Goal: Task Accomplishment & Management: Use online tool/utility

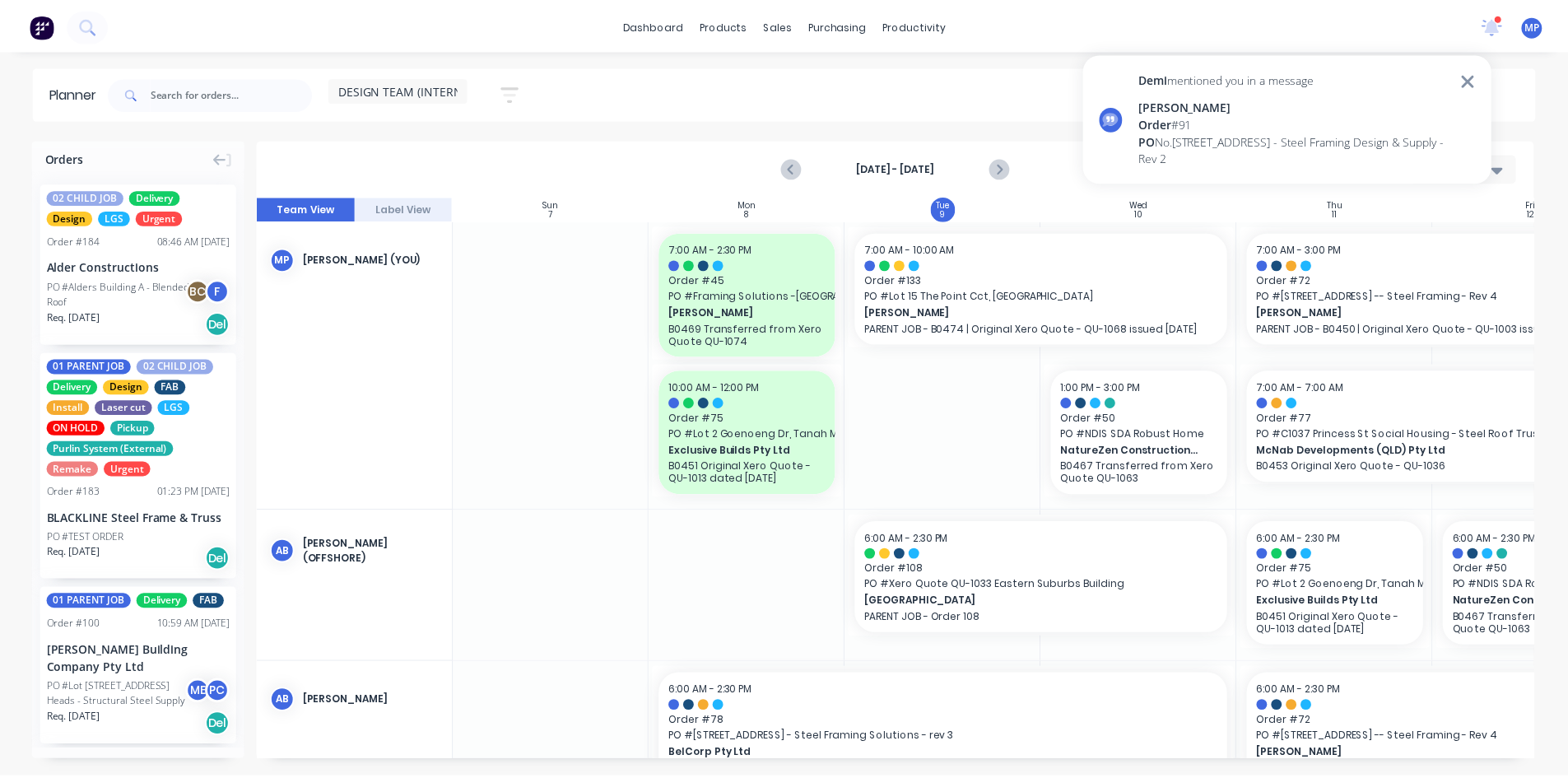
scroll to position [251, 0]
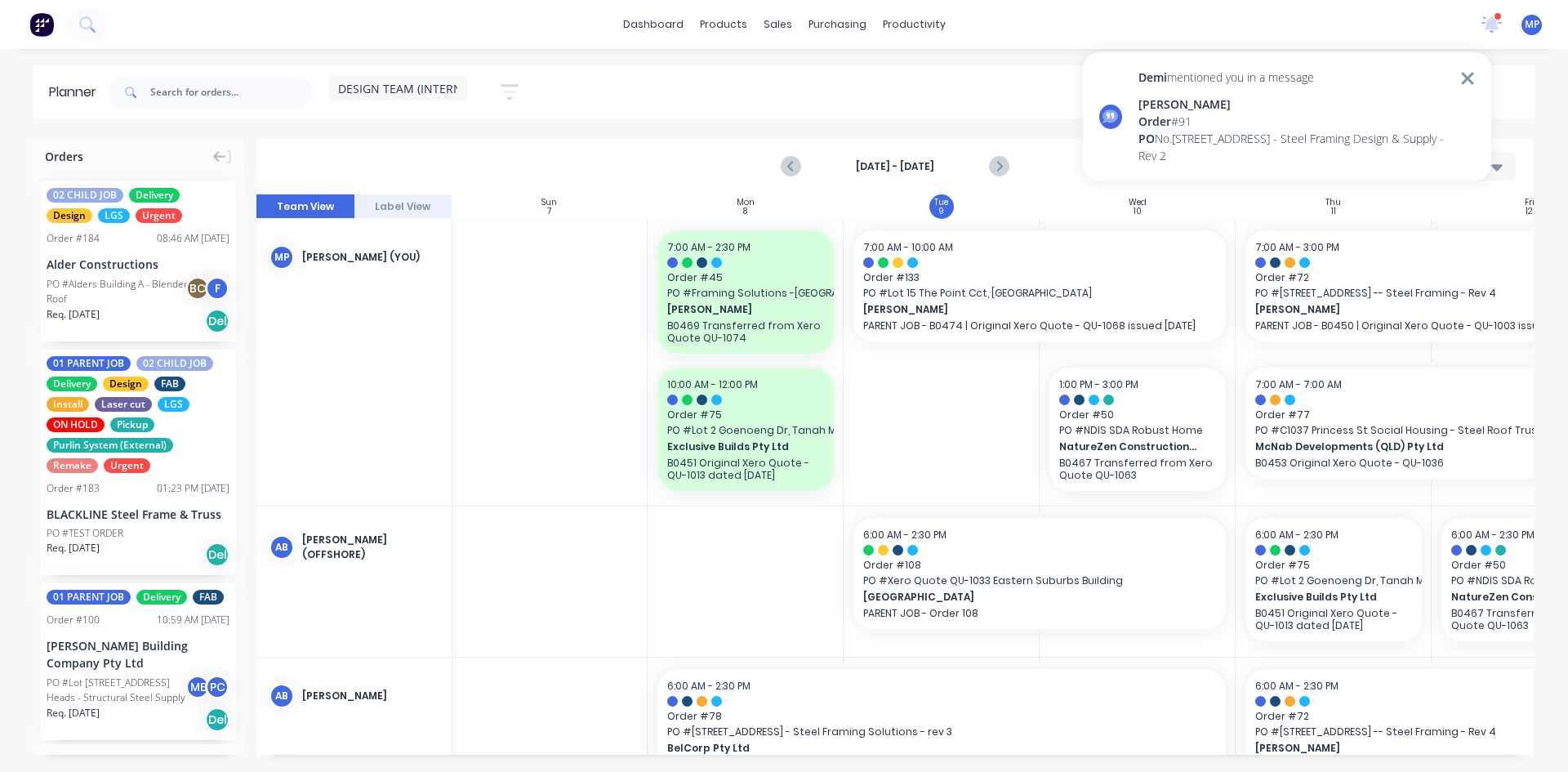
click at [1498, 18] on div at bounding box center [1497, 16] width 8 height 8
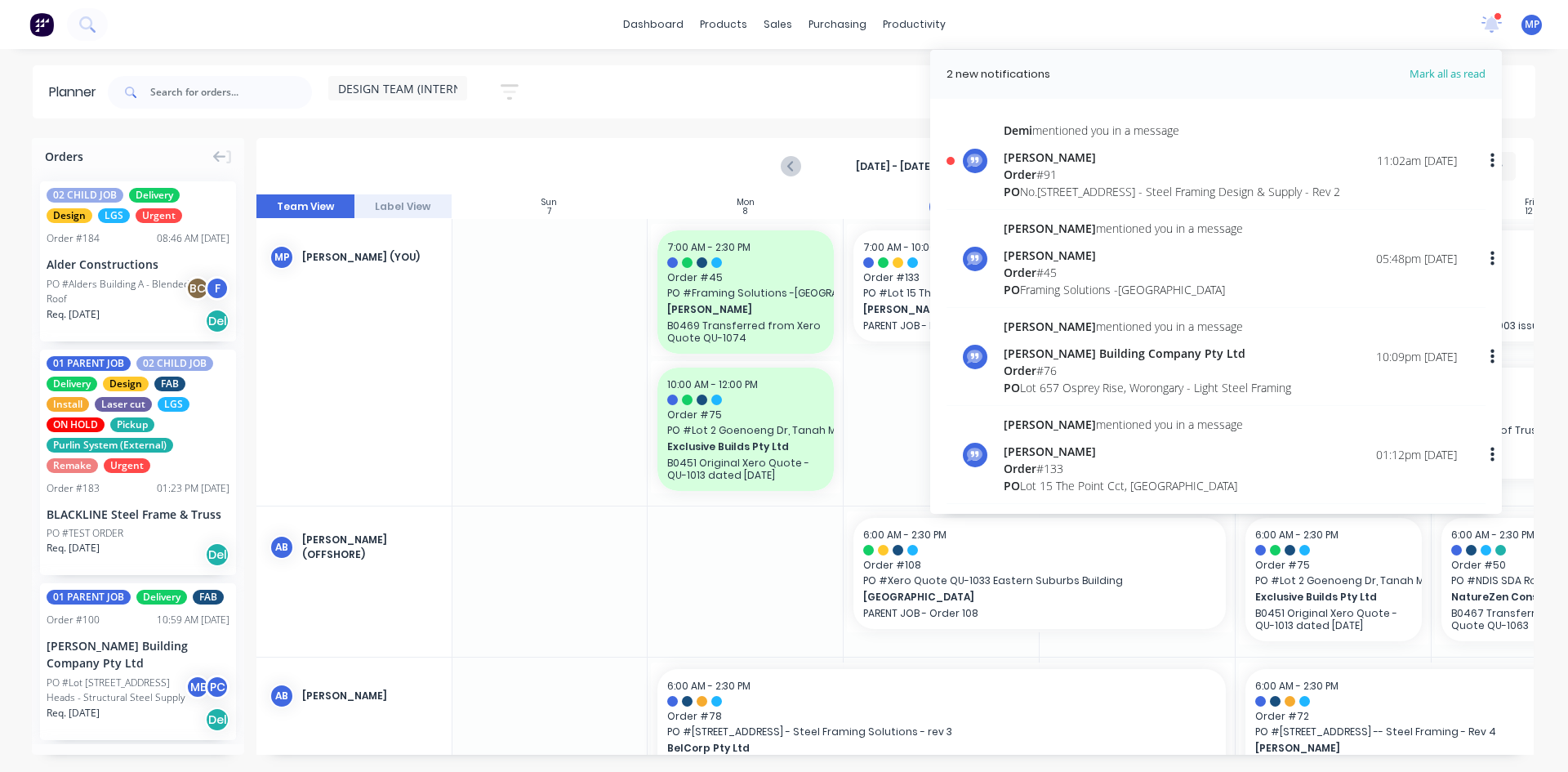
click at [1043, 184] on div "[STREET_ADDRESS] - Steel Framing Design & Supply - Rev 2" at bounding box center [1171, 192] width 336 height 18
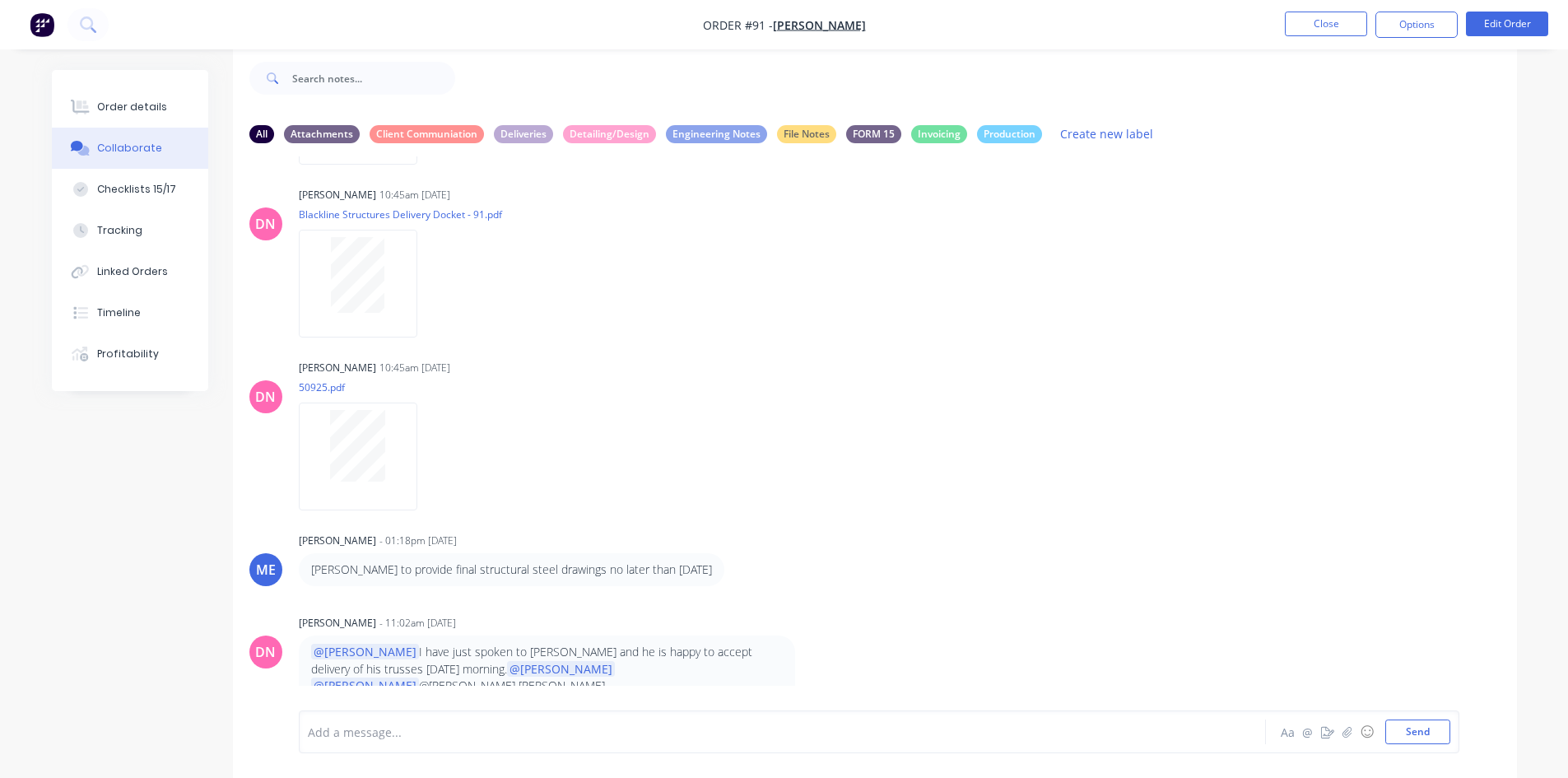
scroll to position [13593, 0]
click at [1182, 390] on div "DN [PERSON_NAME] 10:45am [DATE] 50925.pdf Labels Download" at bounding box center [875, 430] width 1284 height 149
drag, startPoint x: 1325, startPoint y: 350, endPoint x: 1103, endPoint y: 292, distance: 229.5
click at [1319, 350] on div "DN [PERSON_NAME] 10:45am [DATE] Blackline Structures Delivery Docket - 91.pdf L…" at bounding box center [875, 344] width 1284 height 321
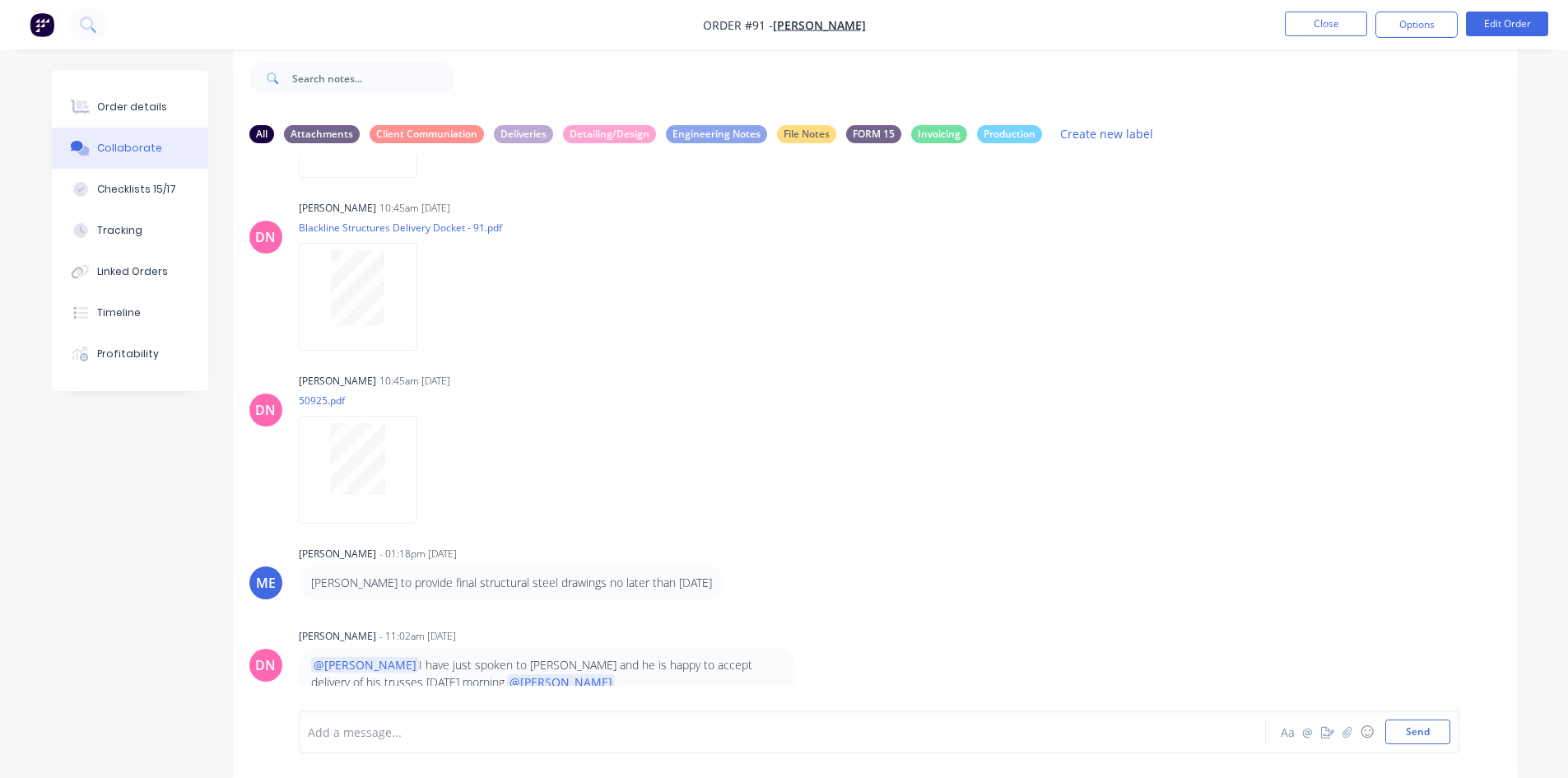
scroll to position [13672, 0]
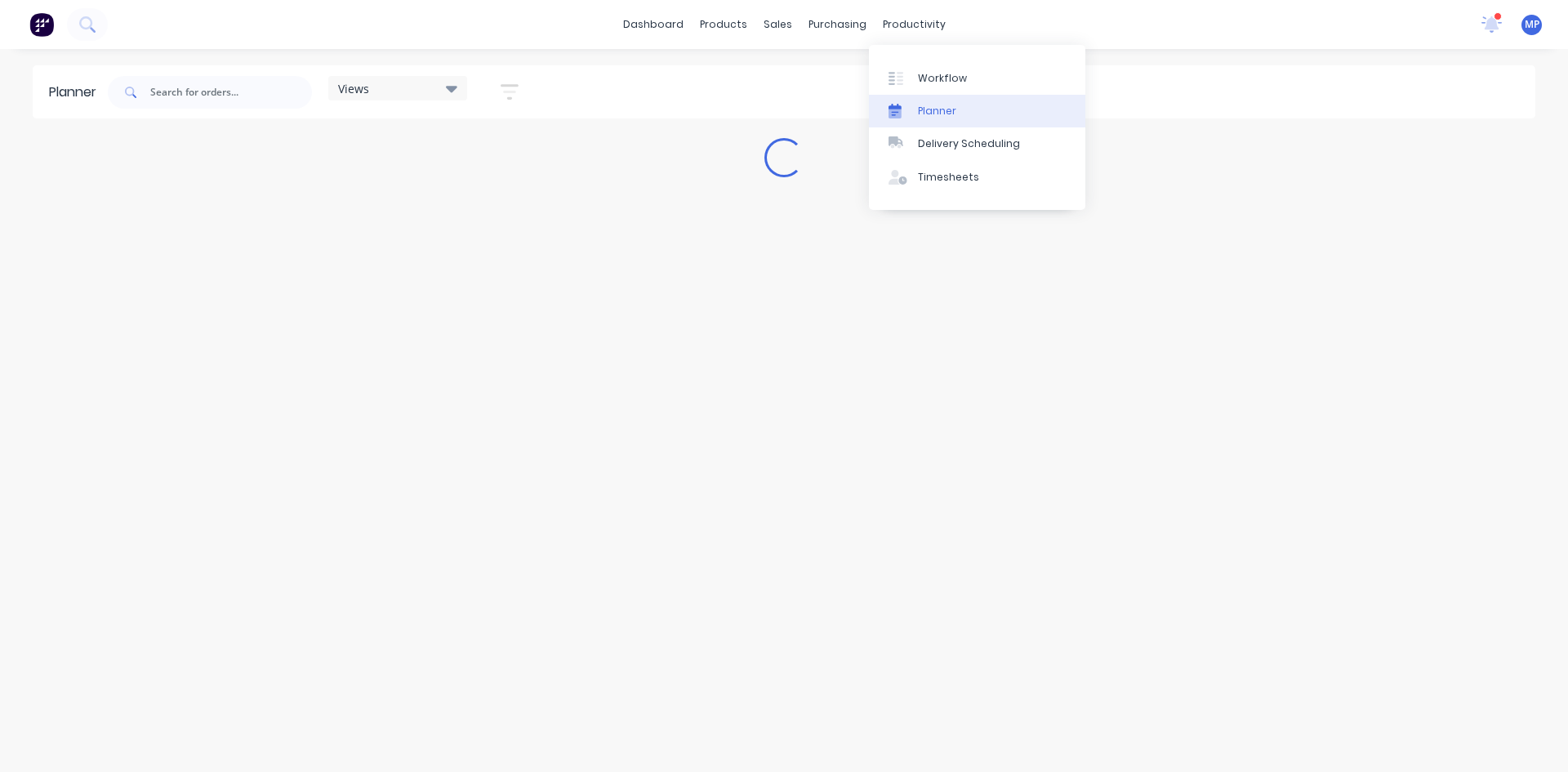
click at [935, 112] on div "Planner" at bounding box center [937, 111] width 39 height 15
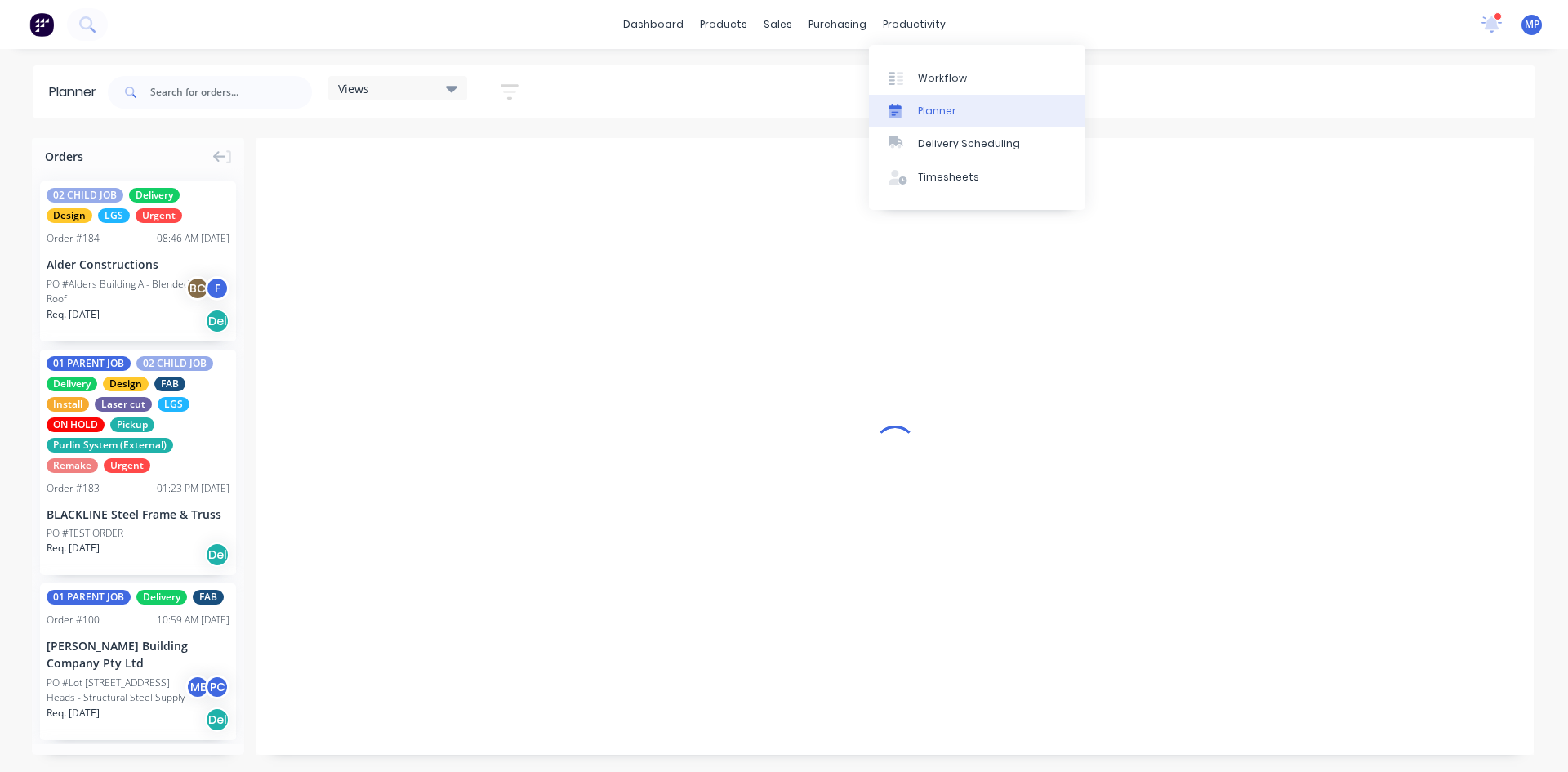
scroll to position [0, 1]
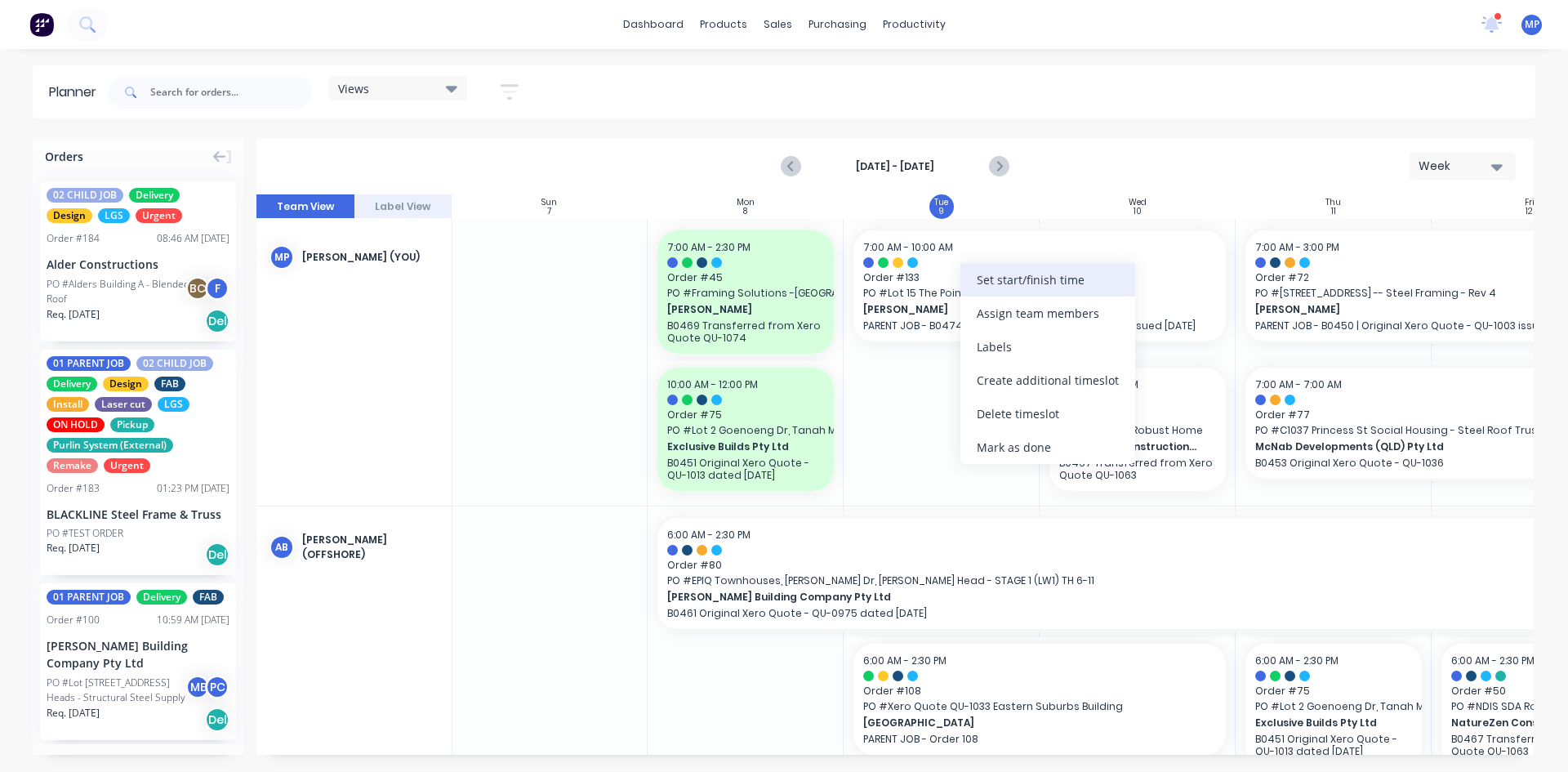
click at [1022, 279] on div "Set start/finish time" at bounding box center [1048, 280] width 175 height 33
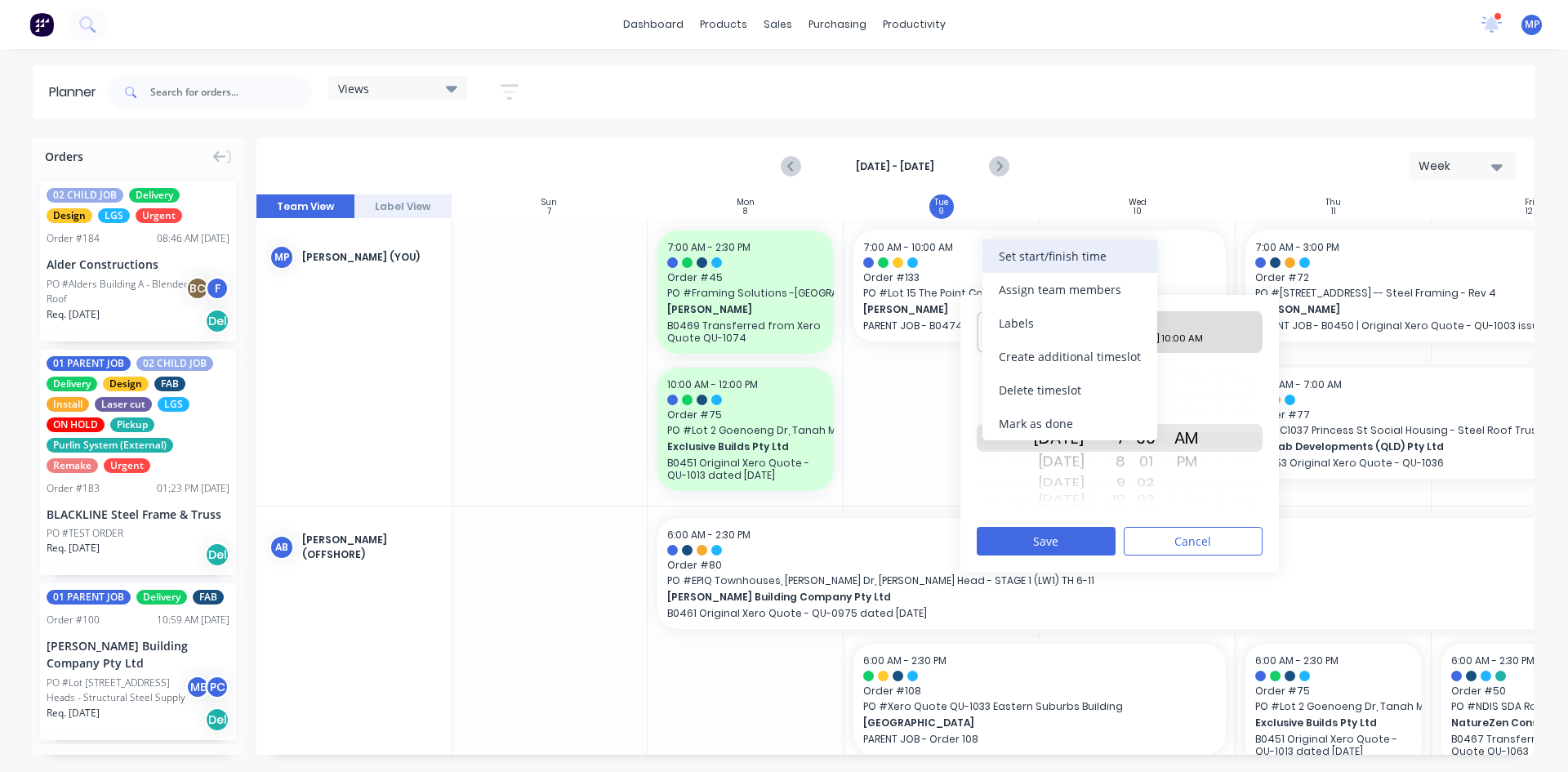
click at [1042, 258] on div "Set start/finish time" at bounding box center [1070, 256] width 175 height 33
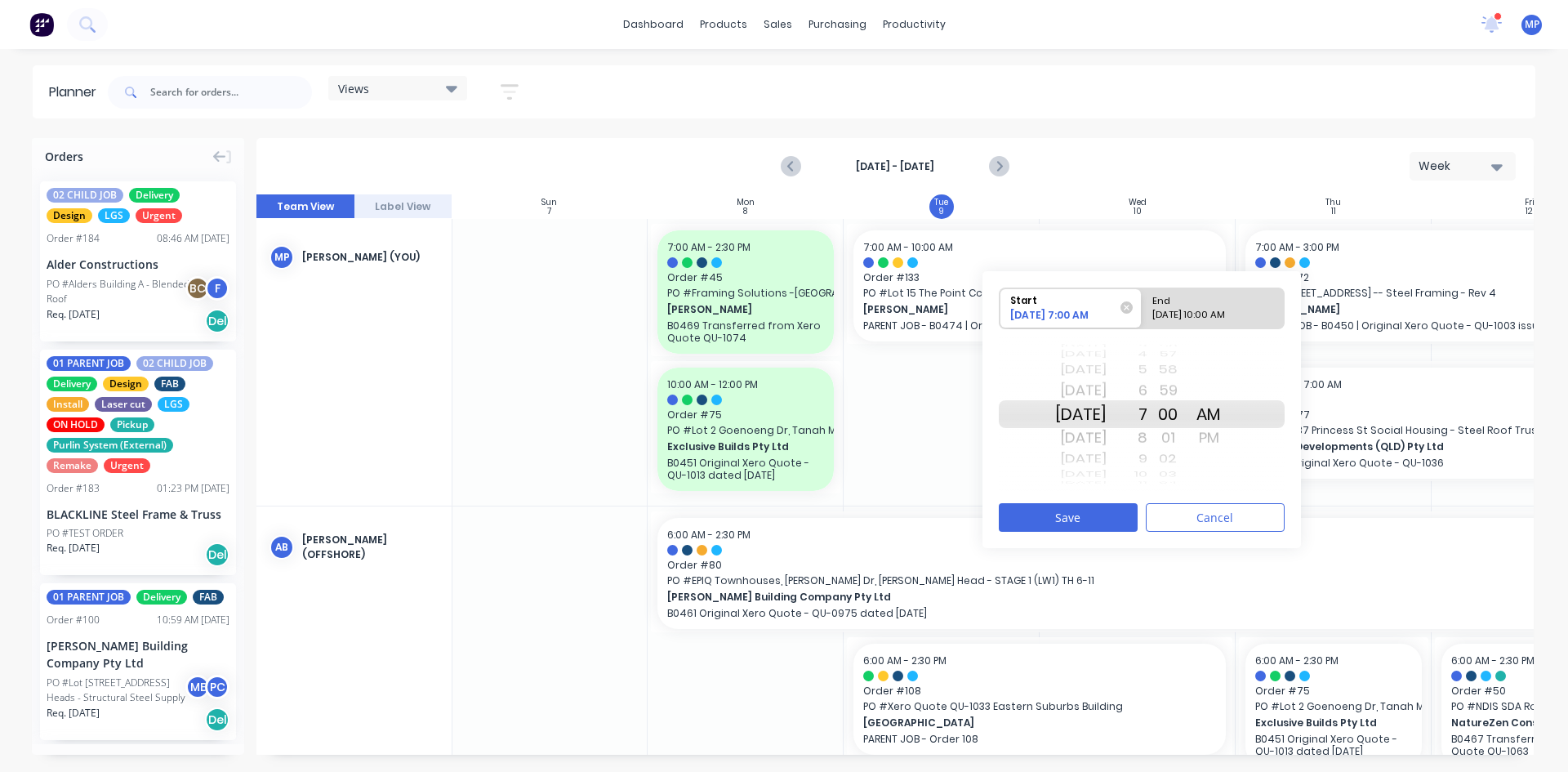
click at [1212, 307] on div "End" at bounding box center [1205, 298] width 119 height 20
click at [1143, 307] on input "End [DATE] 10:00 AM" at bounding box center [1142, 308] width 1 height 40
radio input "true"
click at [1107, 455] on div "[DATE]" at bounding box center [1081, 459] width 52 height 21
click at [1104, 391] on div "[DATE]" at bounding box center [1081, 391] width 52 height 26
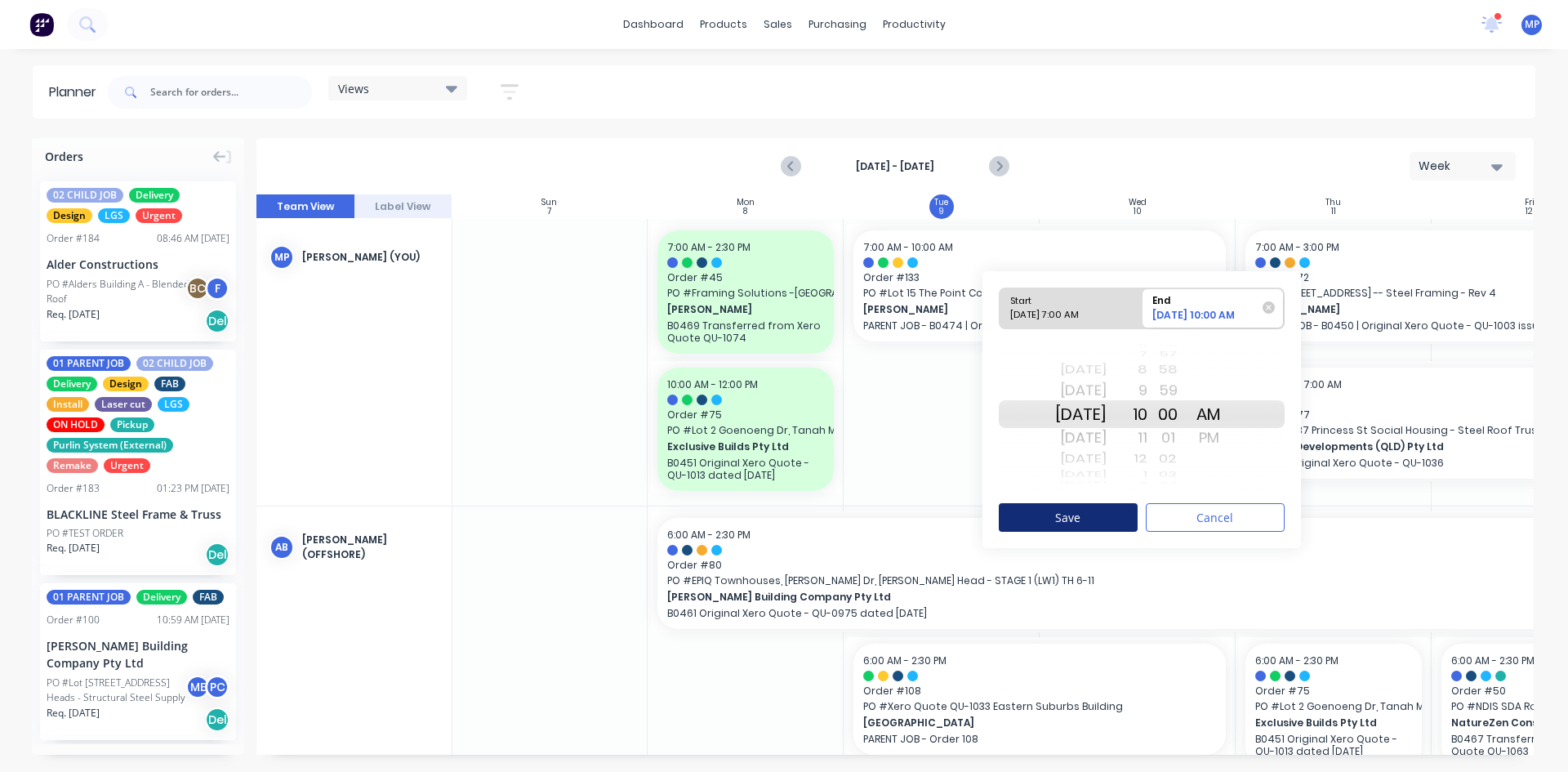
click at [1073, 510] on button "Save" at bounding box center [1068, 517] width 139 height 29
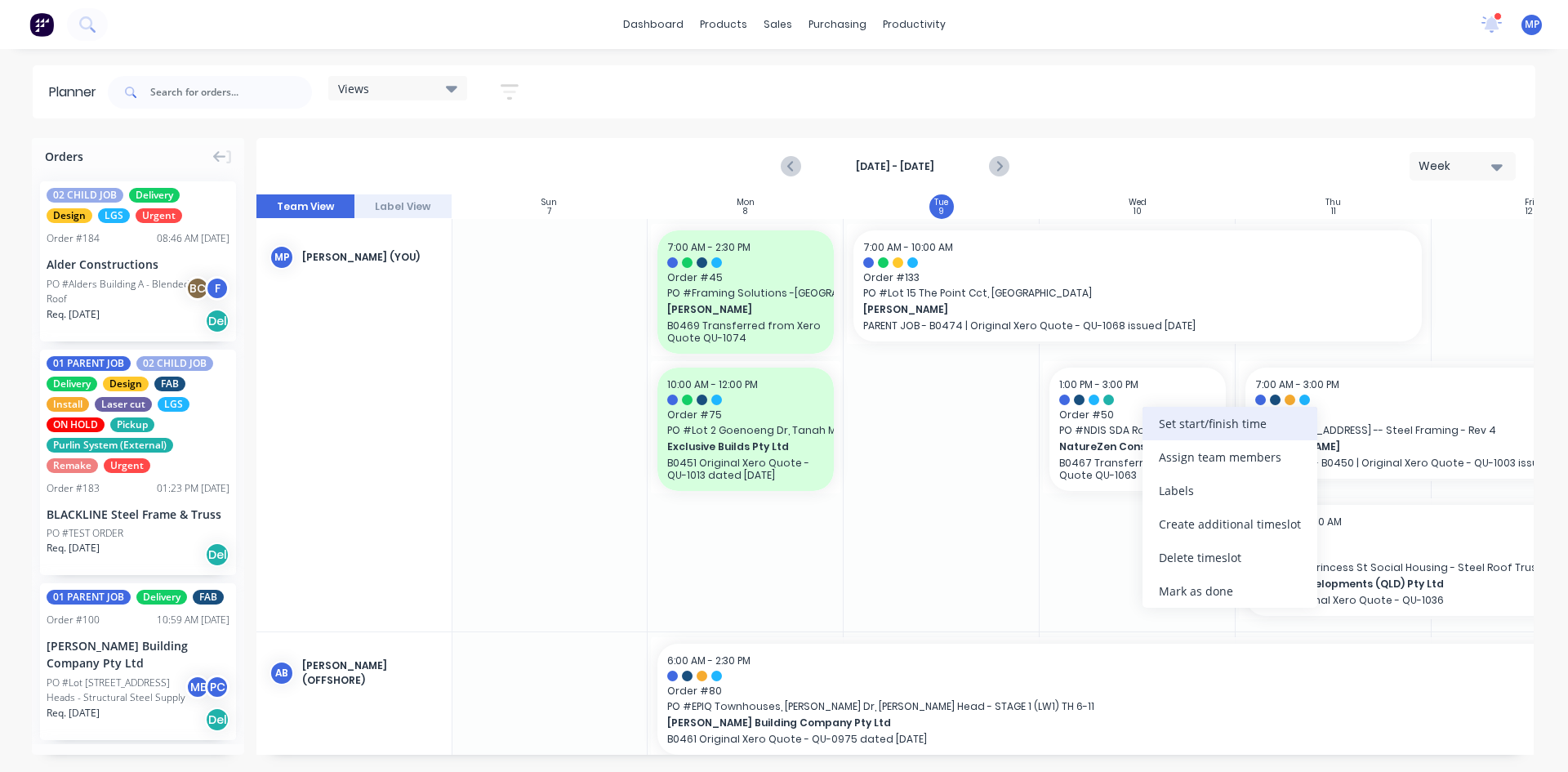
click at [1194, 424] on div "Set start/finish time" at bounding box center [1230, 424] width 175 height 33
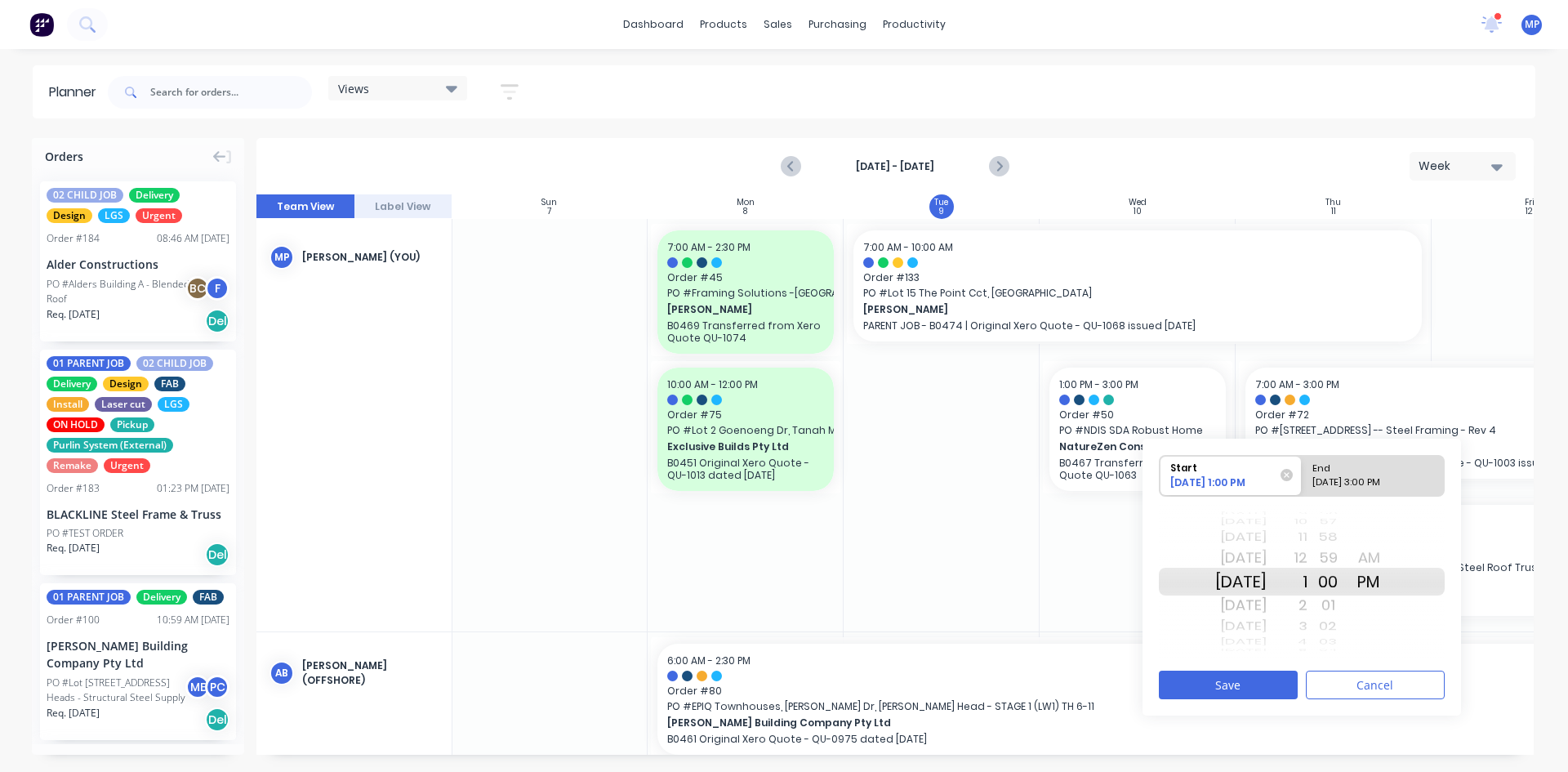
click at [1353, 473] on div "End" at bounding box center [1365, 466] width 119 height 20
click at [1302, 473] on input "End [DATE] 3:00 PM" at bounding box center [1302, 475] width 1 height 40
radio input "true"
click at [1262, 586] on div "[DATE]" at bounding box center [1241, 581] width 52 height 28
click at [1260, 679] on button "Save" at bounding box center [1227, 684] width 139 height 29
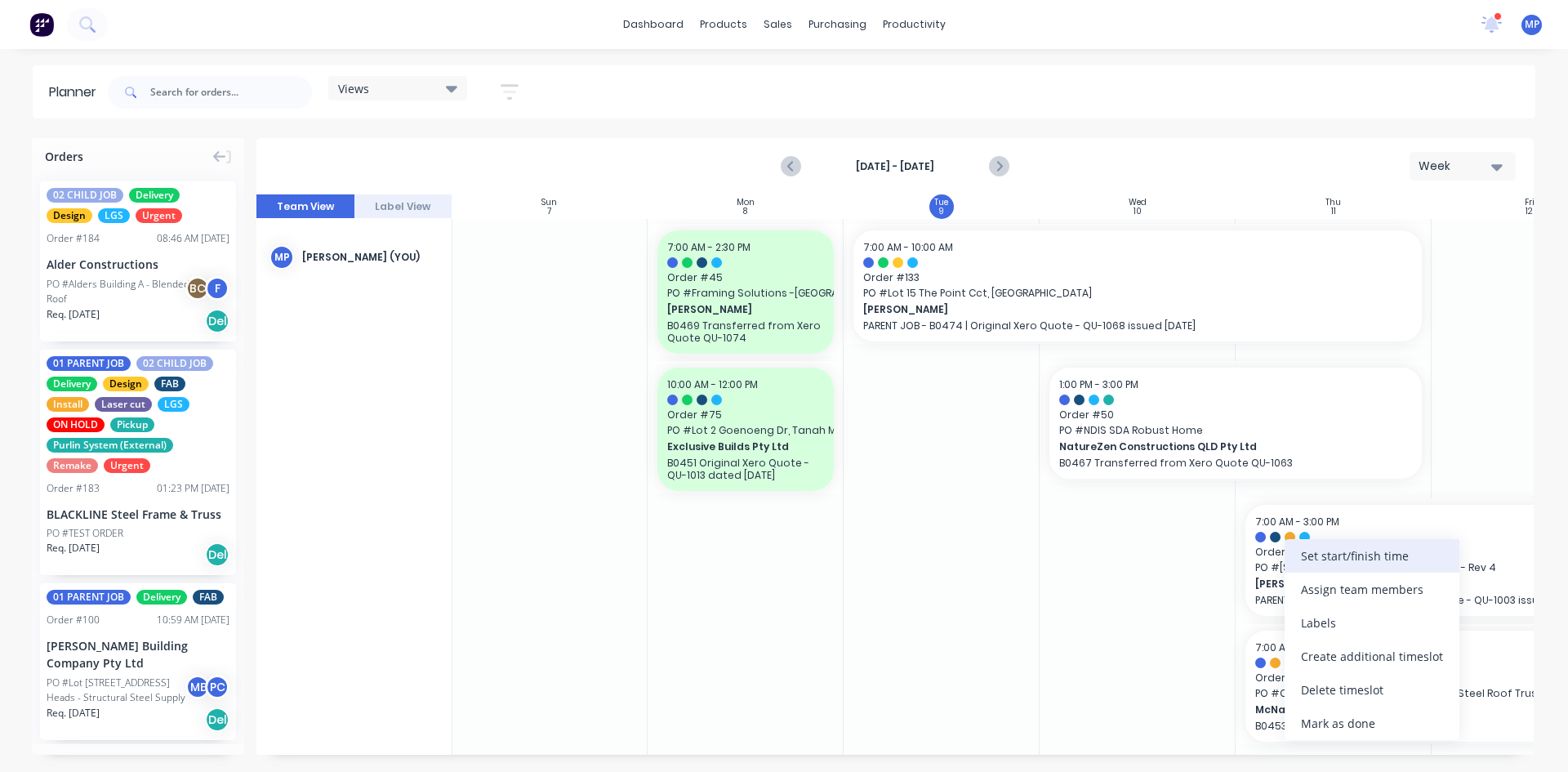
click at [1338, 559] on div "Set start/finish time" at bounding box center [1372, 556] width 175 height 33
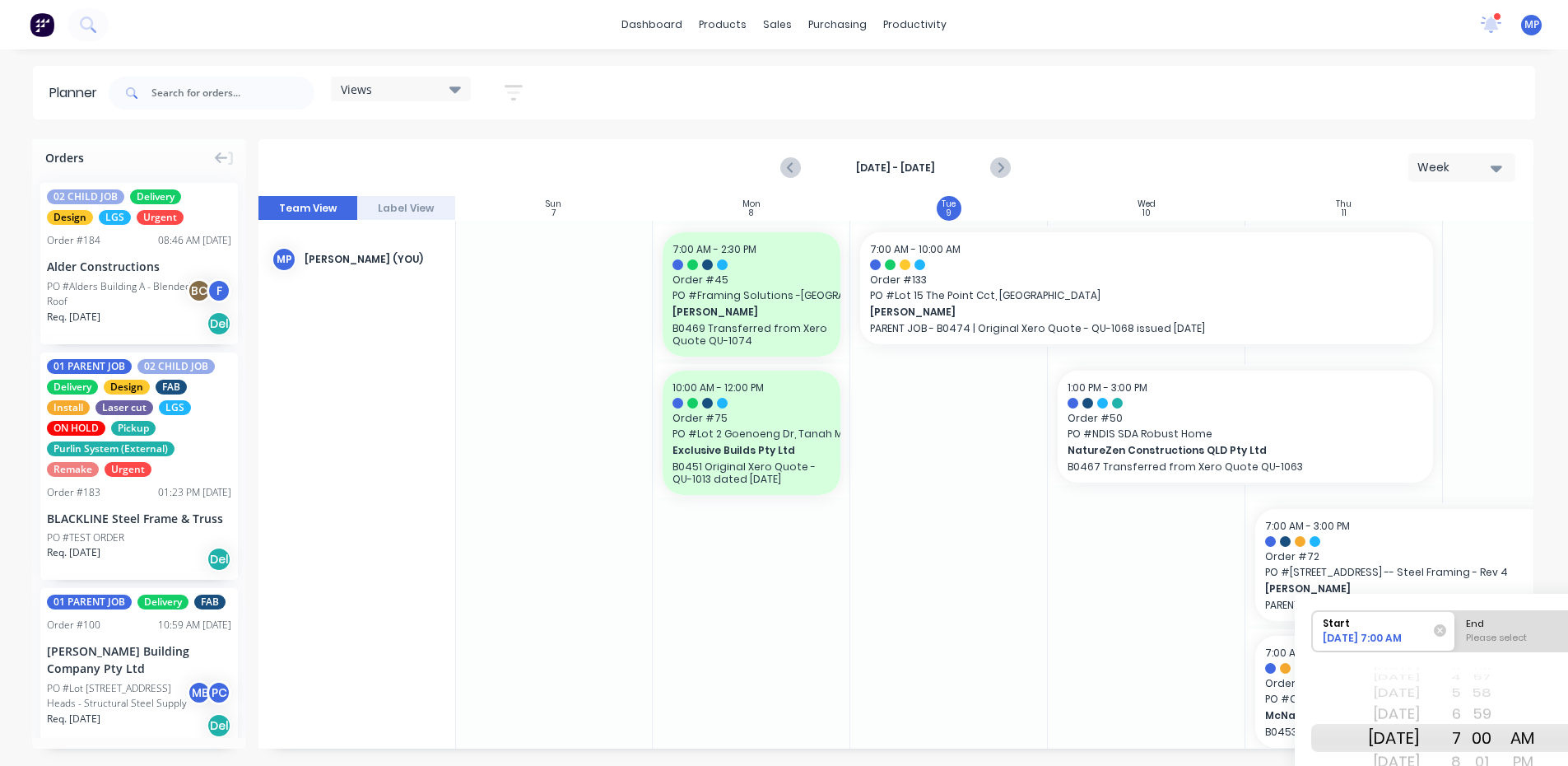
click at [1410, 740] on div "[DATE]" at bounding box center [1394, 738] width 52 height 28
click at [1502, 629] on div "End" at bounding box center [1527, 621] width 135 height 20
click at [1457, 629] on input "End Please select" at bounding box center [1456, 630] width 1 height 40
radio input "true"
click at [1417, 717] on div "[DATE]" at bounding box center [1394, 714] width 52 height 26
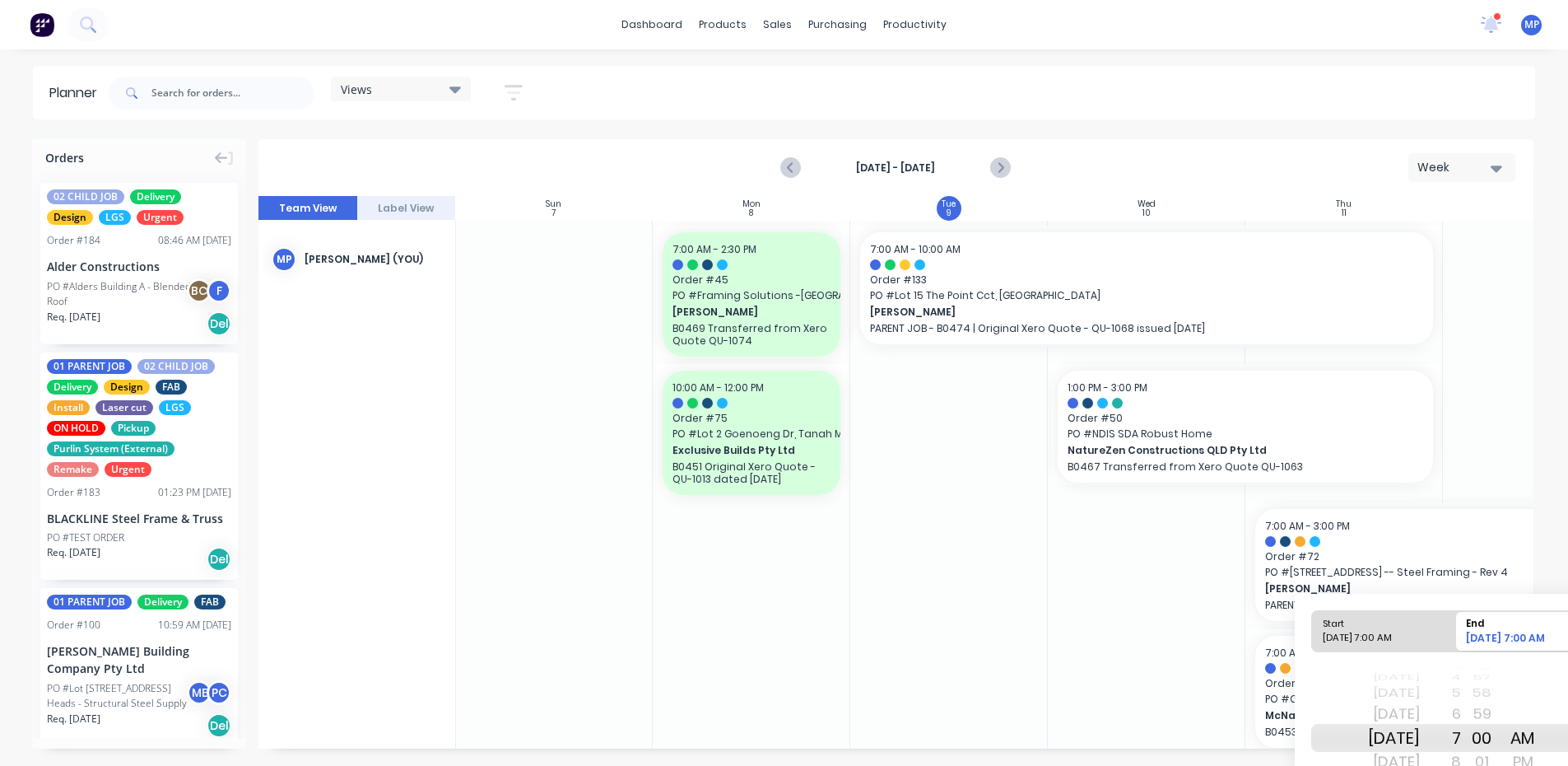
click at [1419, 734] on div "[DATE]" at bounding box center [1394, 738] width 52 height 28
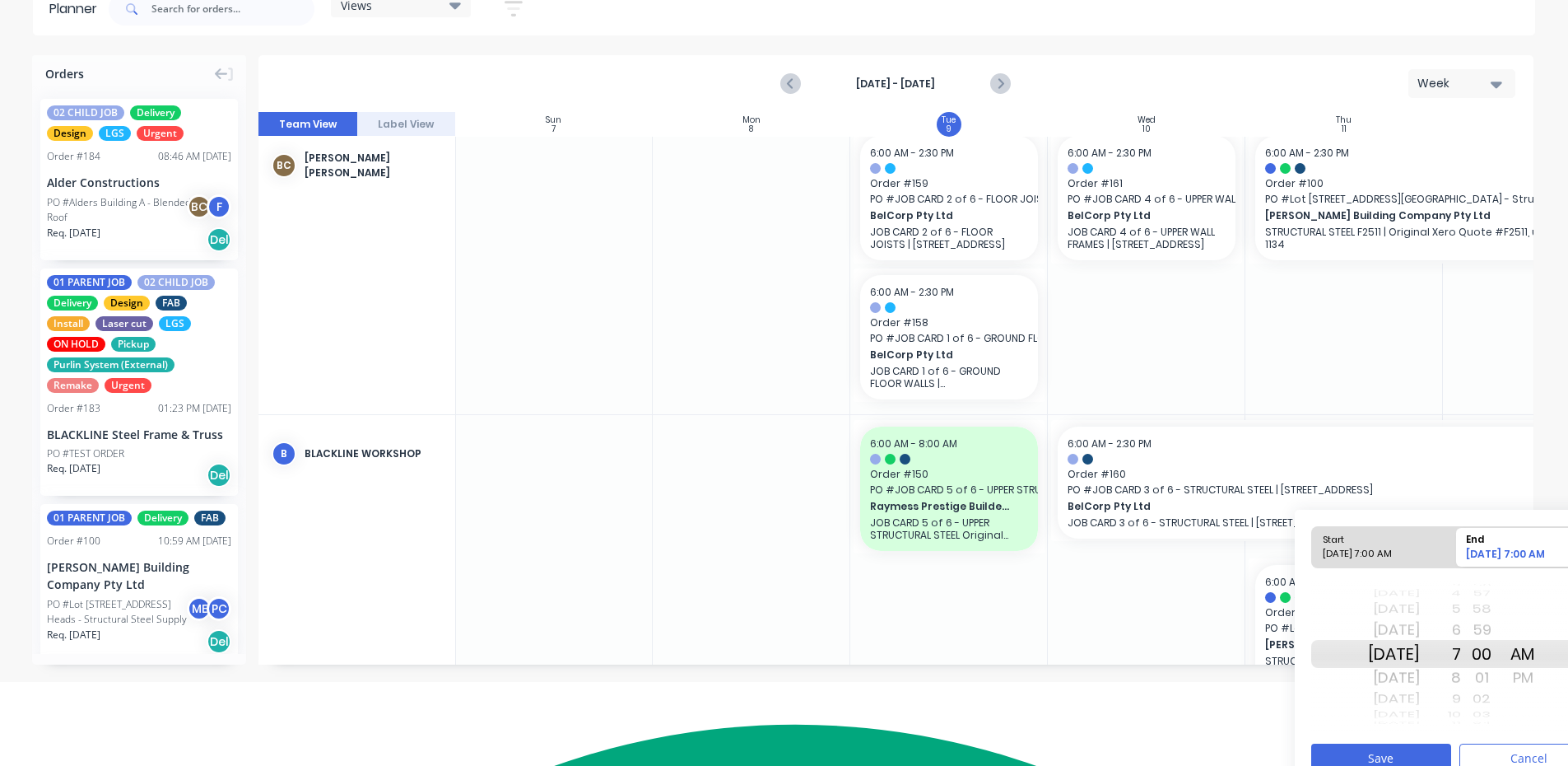
scroll to position [107, 0]
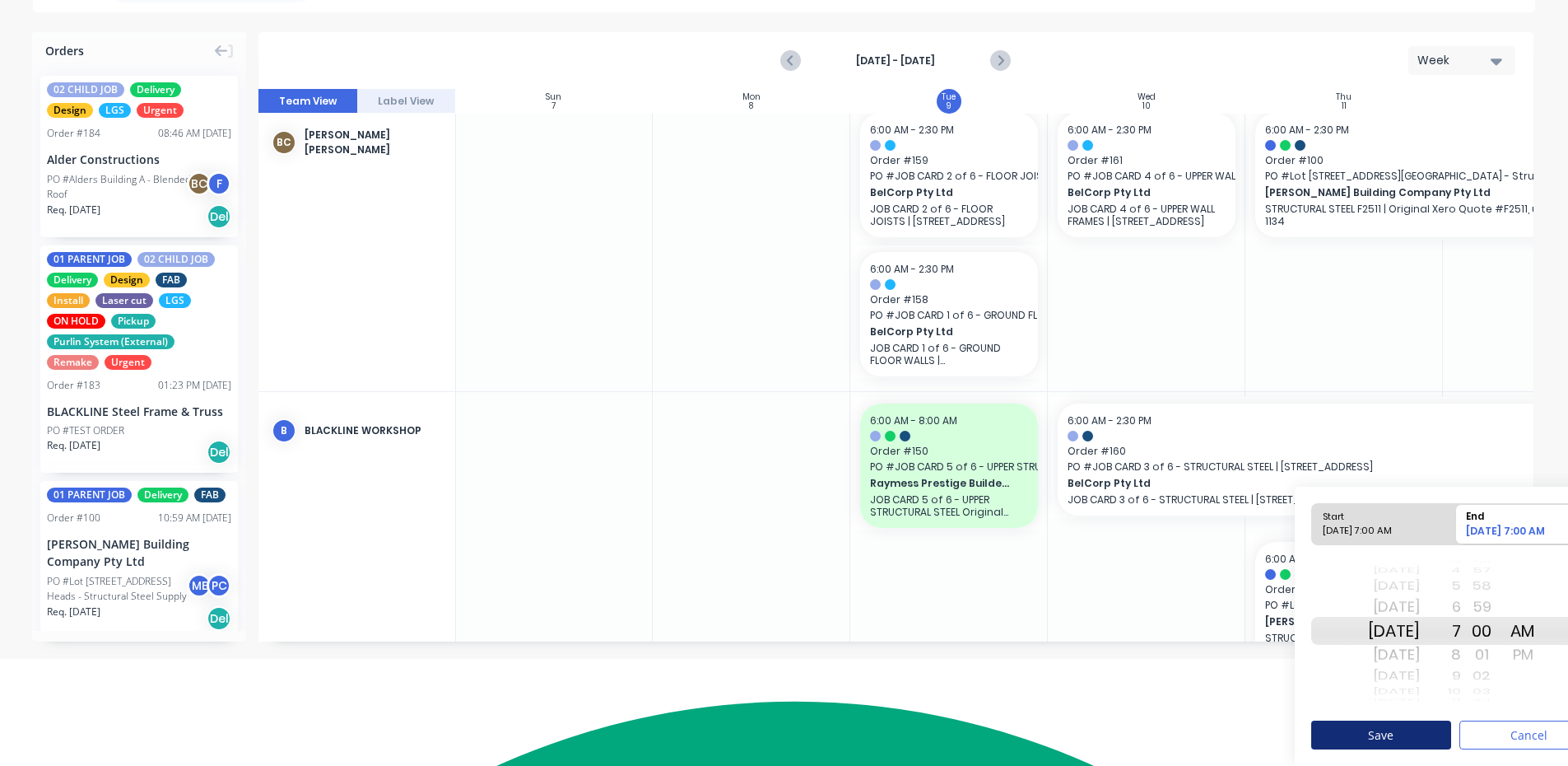
click at [1406, 738] on button "Save" at bounding box center [1381, 734] width 140 height 29
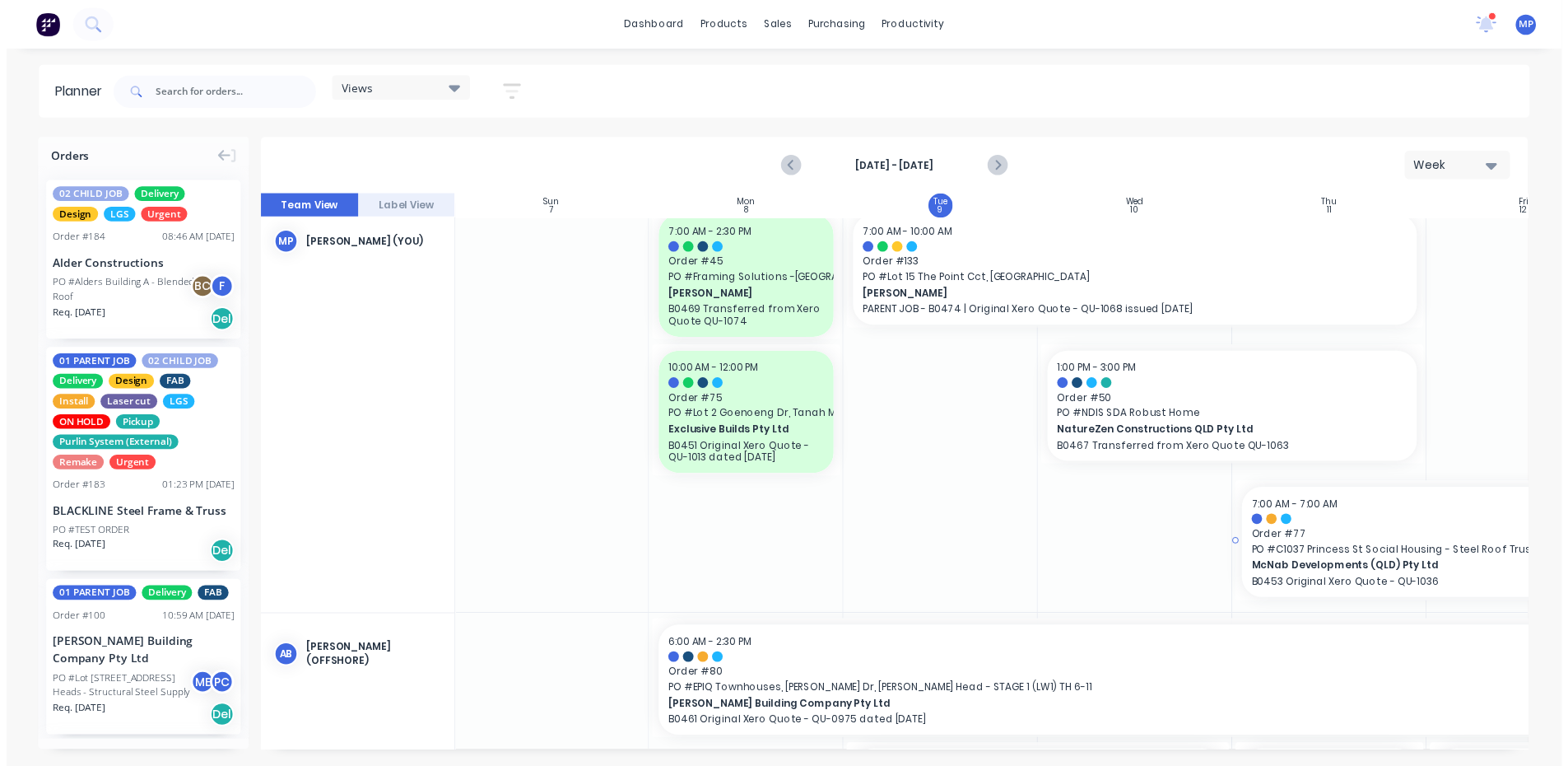
scroll to position [0, 1]
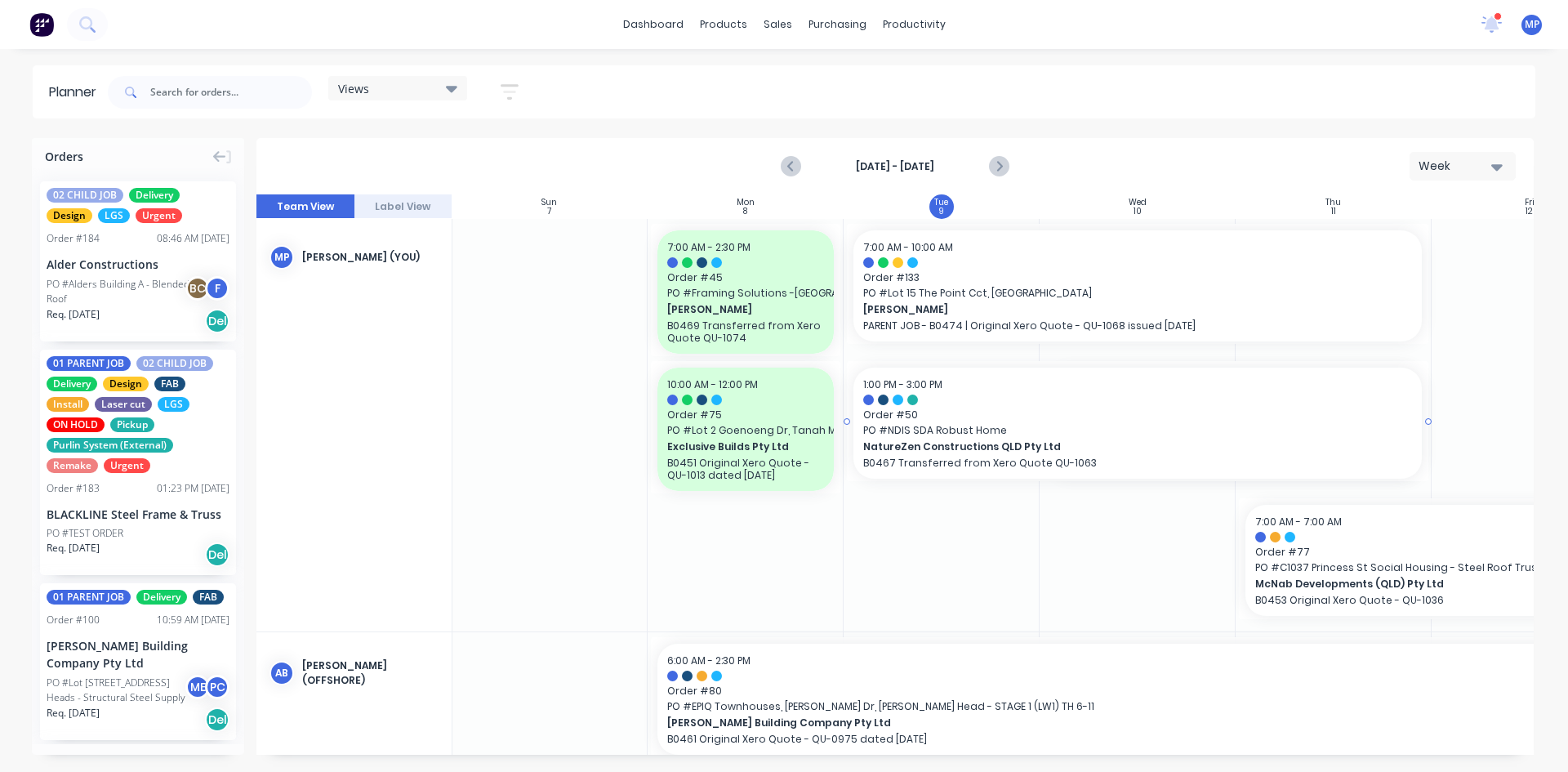
drag, startPoint x: 1040, startPoint y: 419, endPoint x: 877, endPoint y: 410, distance: 163.2
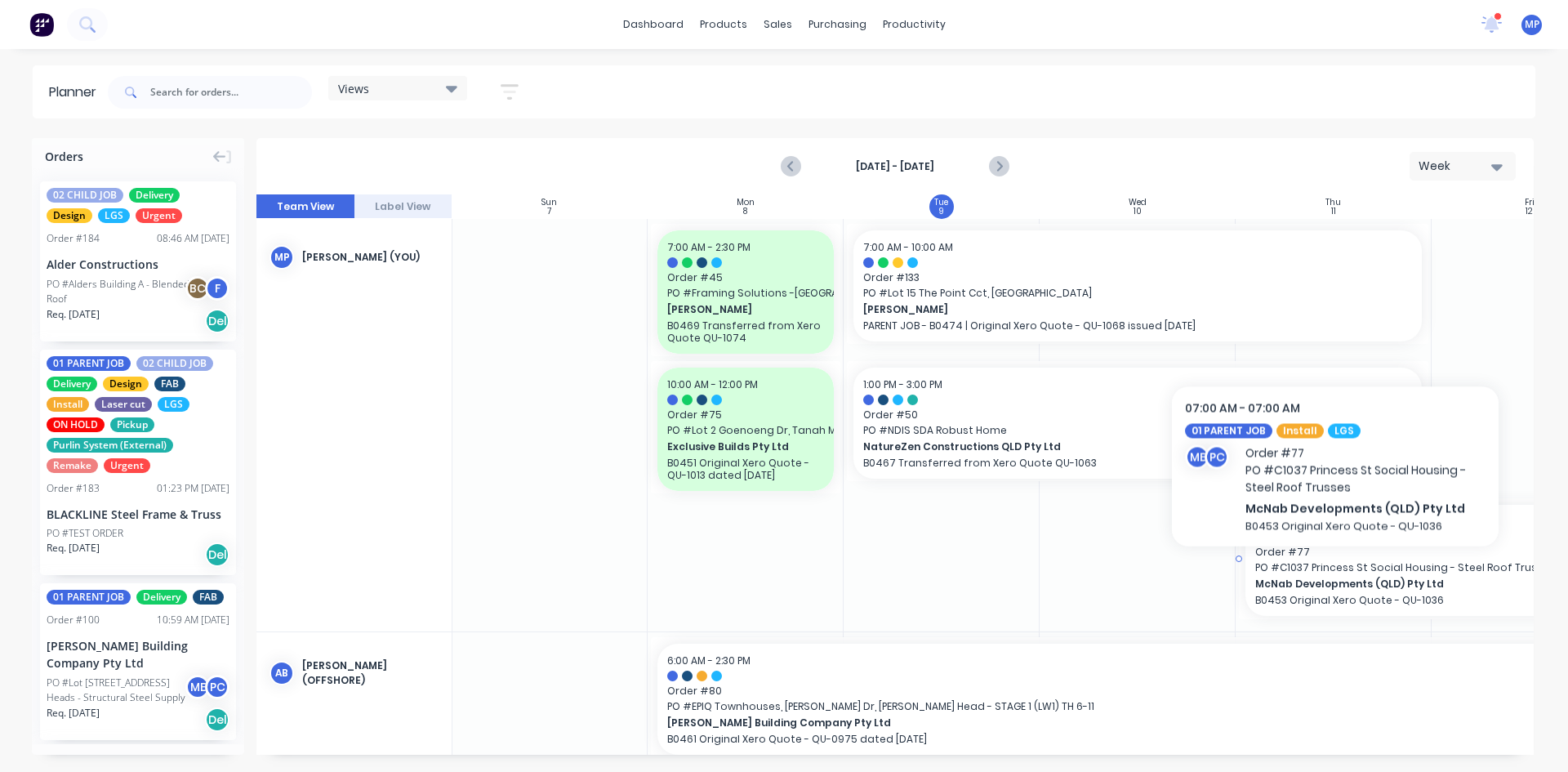
click at [1335, 575] on span "PO # C1037 Princess St Social Housing - Steel Roof Trusses" at bounding box center [1431, 567] width 353 height 15
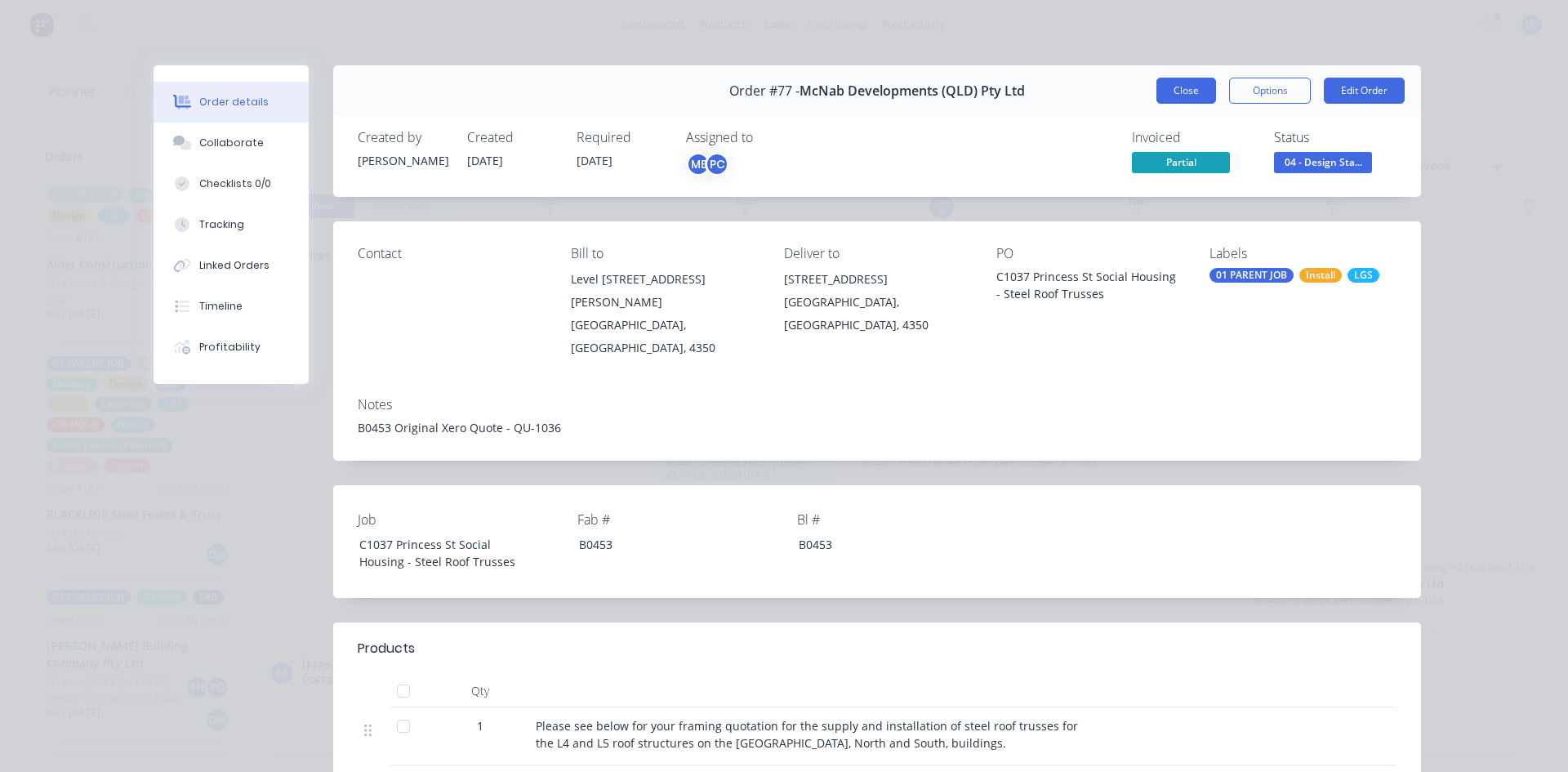
click at [1163, 94] on button "Close" at bounding box center [1186, 90] width 60 height 26
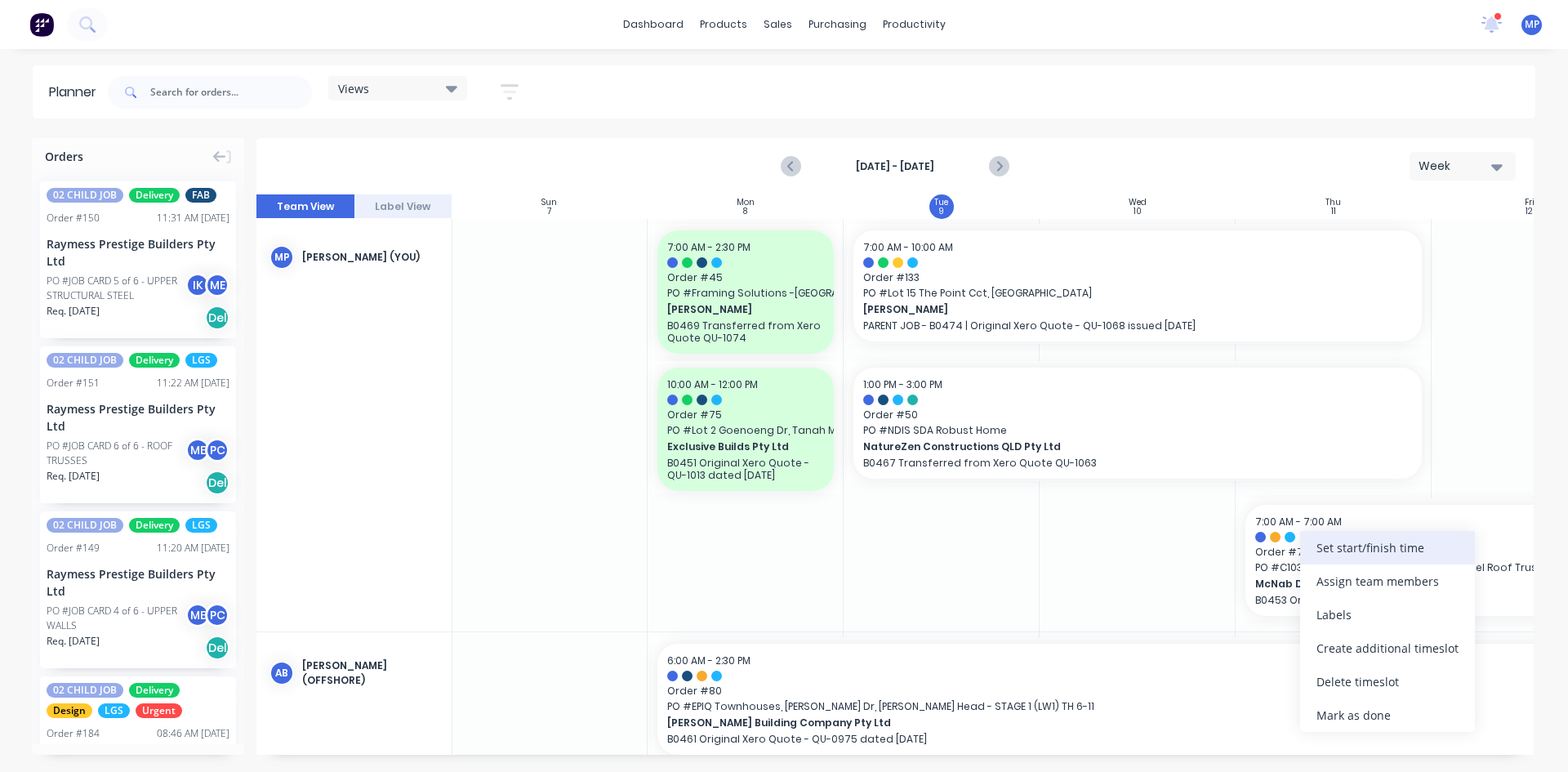
click at [1347, 552] on div "Set start/finish time" at bounding box center [1388, 547] width 175 height 33
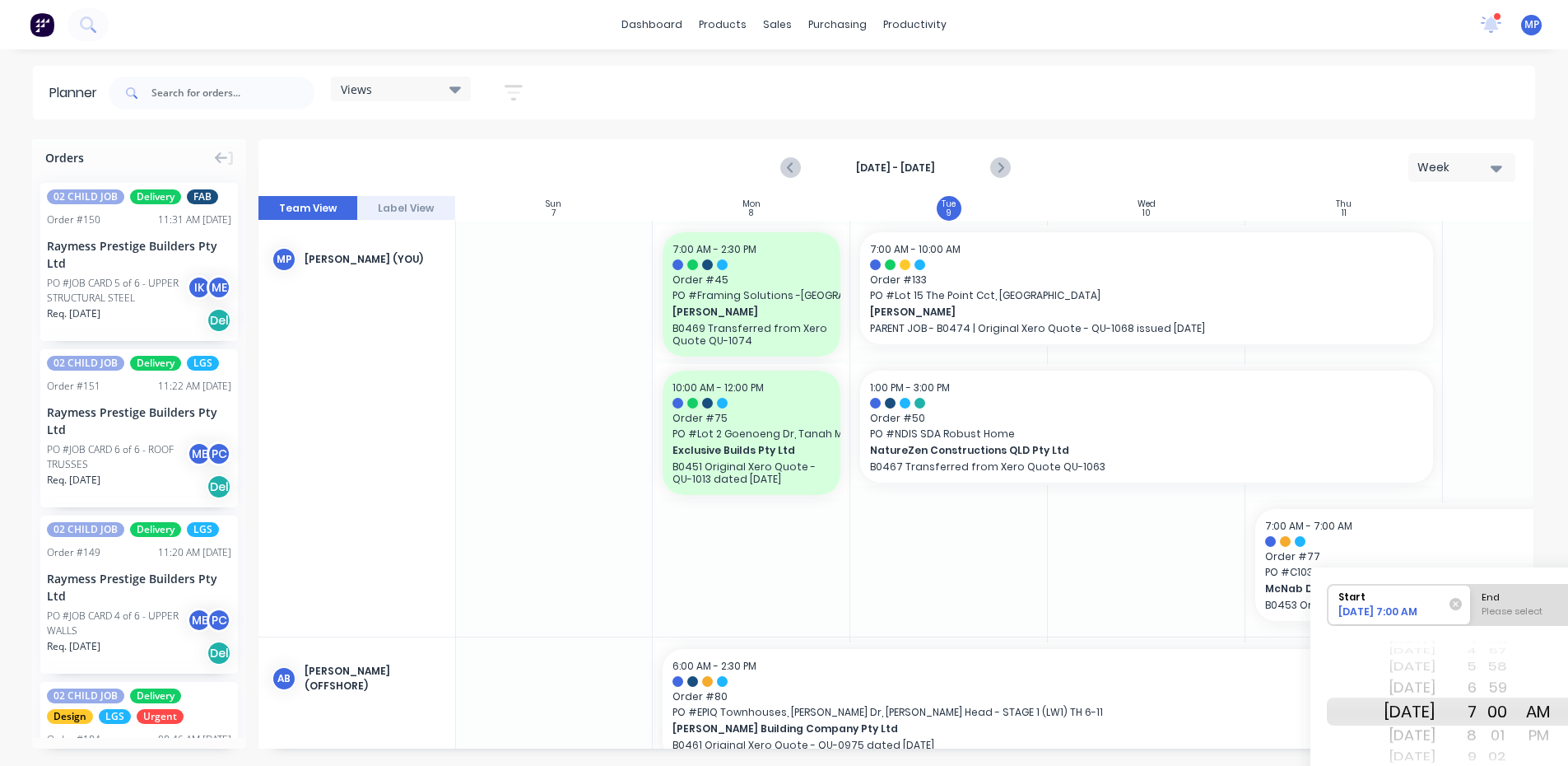
click at [1431, 738] on div "[DATE]" at bounding box center [1410, 735] width 52 height 26
click at [1529, 609] on div "Please select" at bounding box center [1543, 615] width 135 height 20
click at [1472, 609] on input "End Please select" at bounding box center [1471, 604] width 1 height 40
radio input "true"
click at [1419, 708] on div "[DATE]" at bounding box center [1410, 711] width 52 height 28
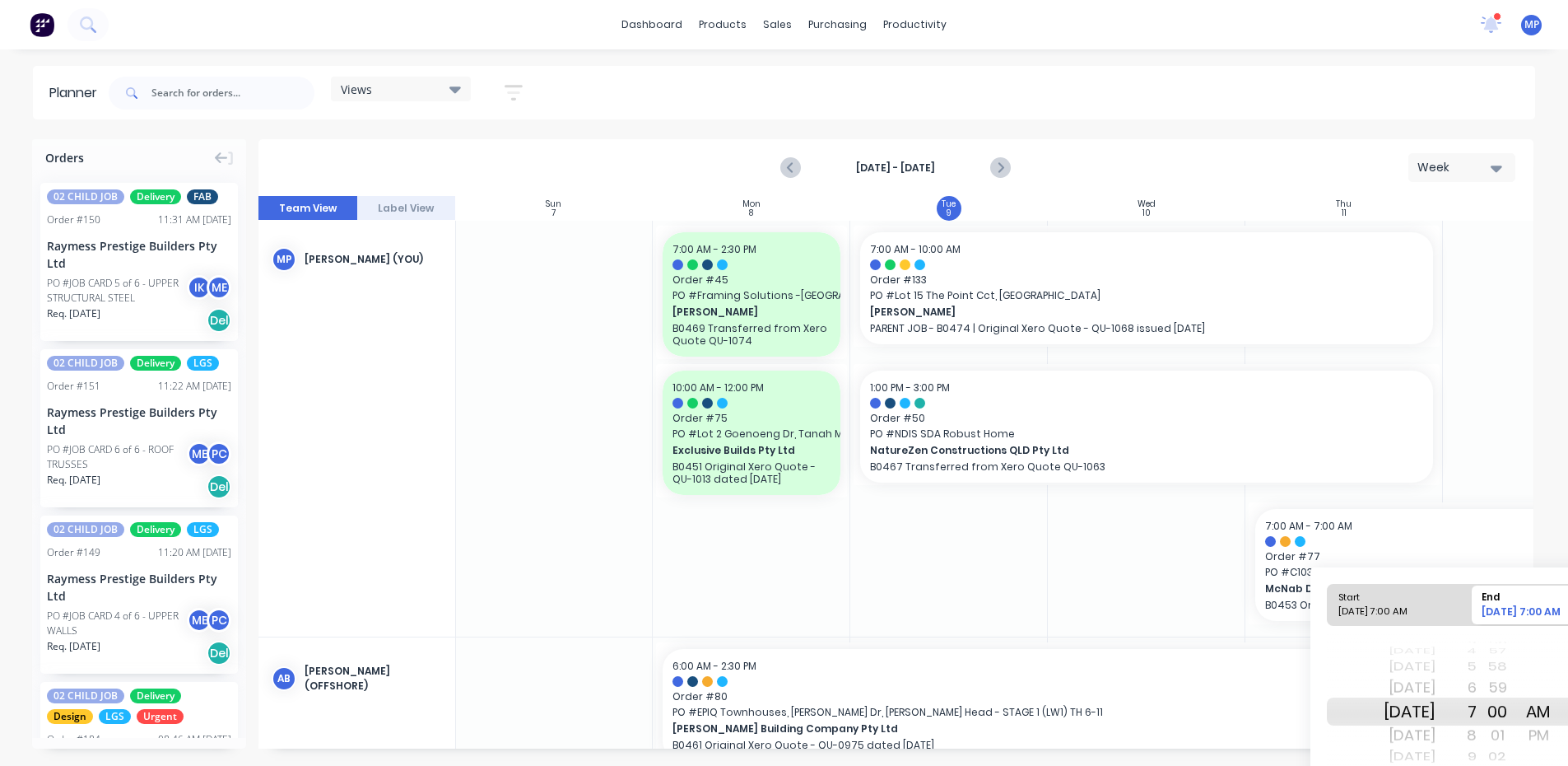
scroll to position [81, 0]
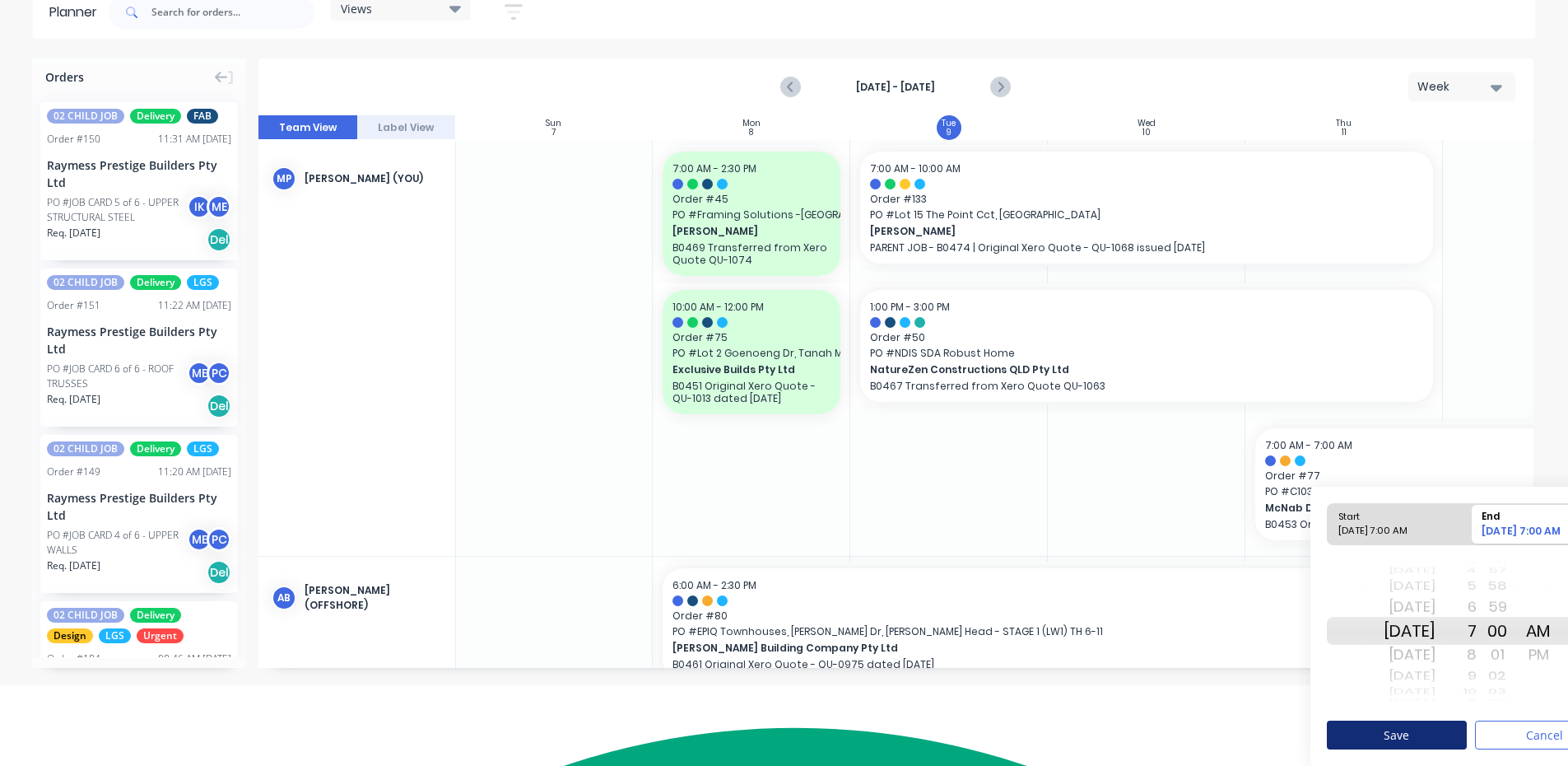
click at [1439, 739] on button "Save" at bounding box center [1397, 734] width 140 height 29
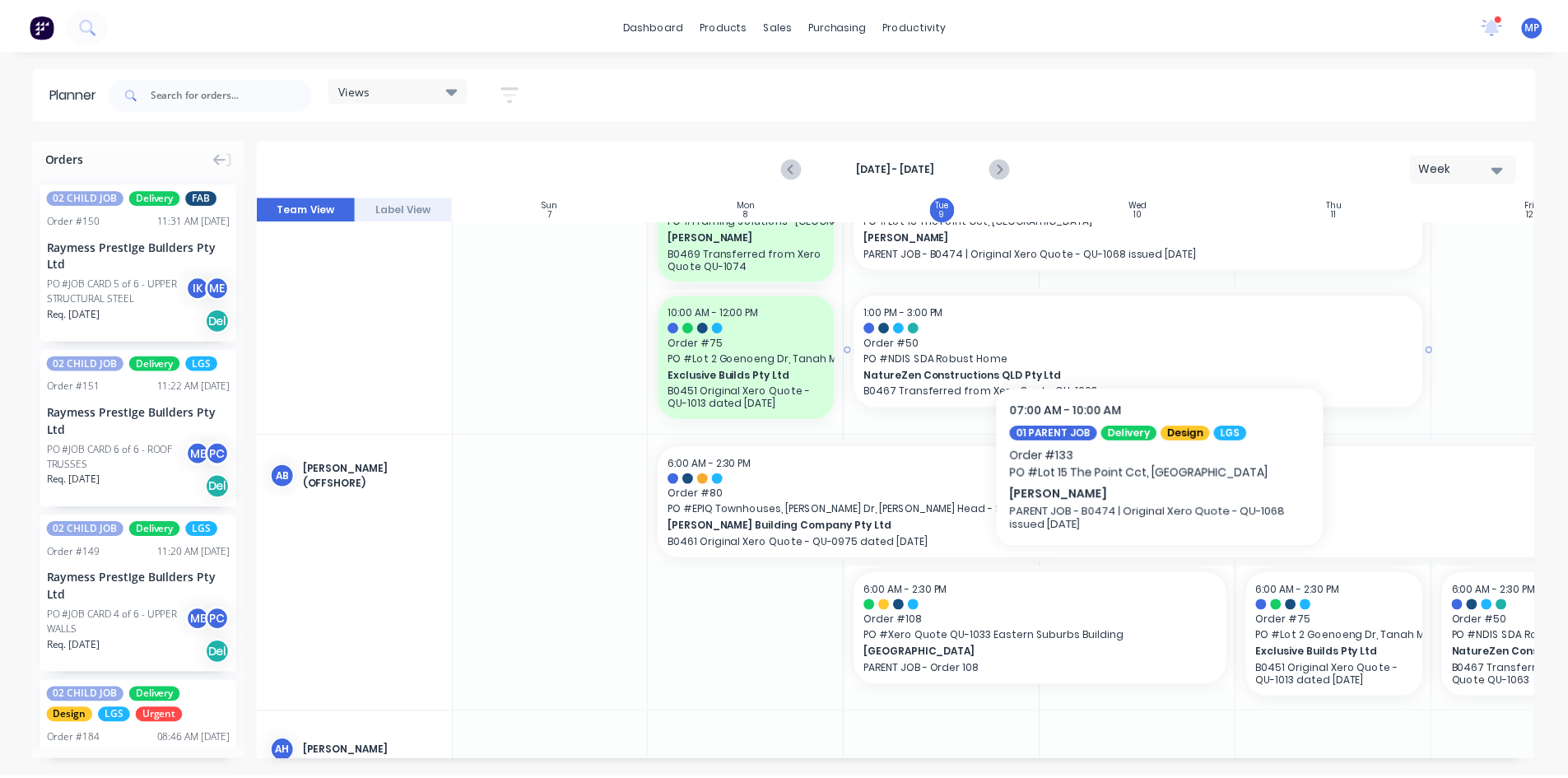
scroll to position [83, 1]
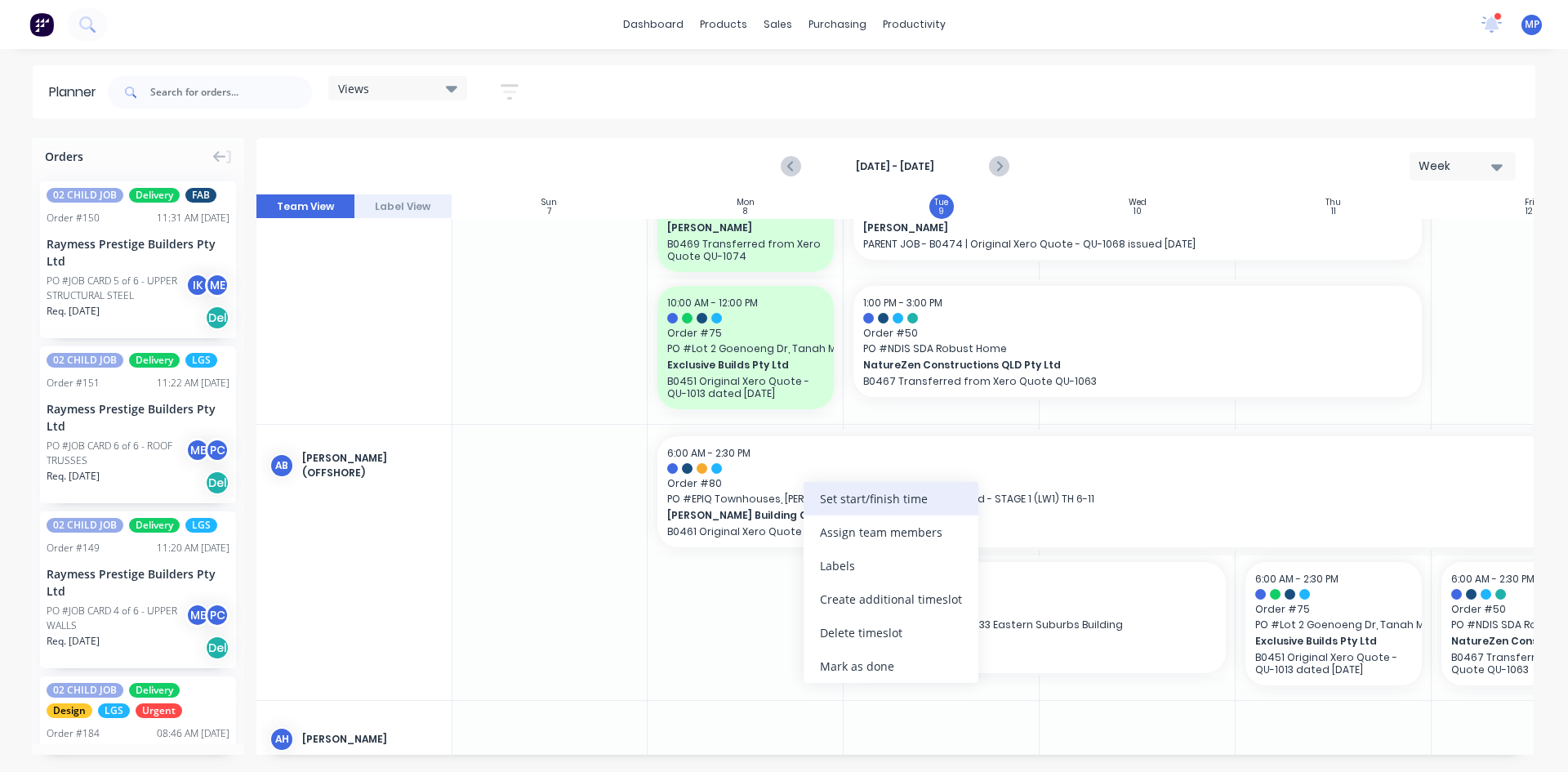
click at [845, 498] on div "Set start/finish time" at bounding box center [891, 498] width 175 height 33
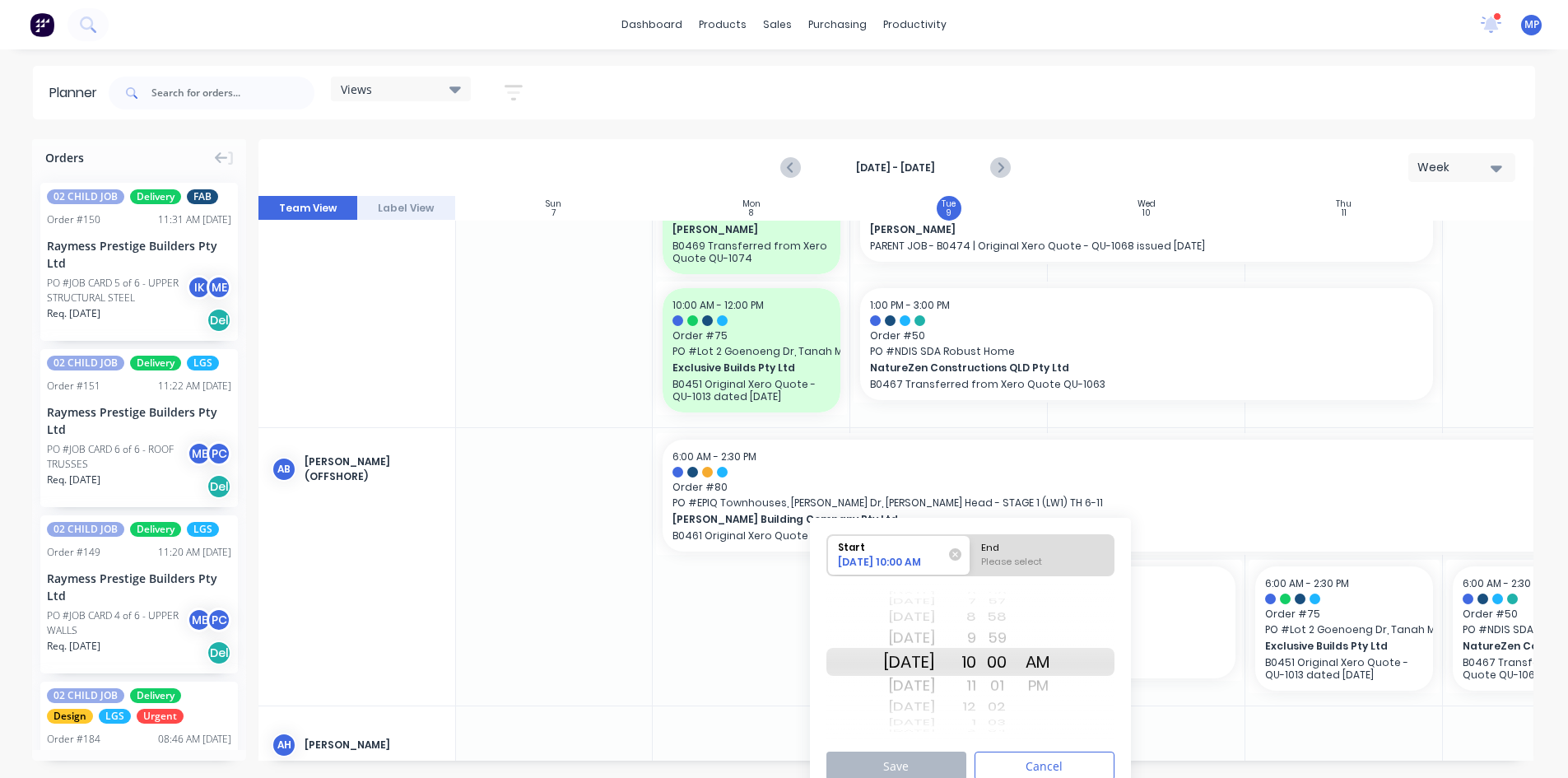
click at [1064, 551] on div "End" at bounding box center [1043, 545] width 135 height 20
click at [971, 551] on input "End Please select" at bounding box center [971, 554] width 1 height 40
radio input "true"
click at [935, 685] on div "[DATE]" at bounding box center [910, 686] width 52 height 26
click at [915, 762] on button "Save" at bounding box center [896, 766] width 140 height 29
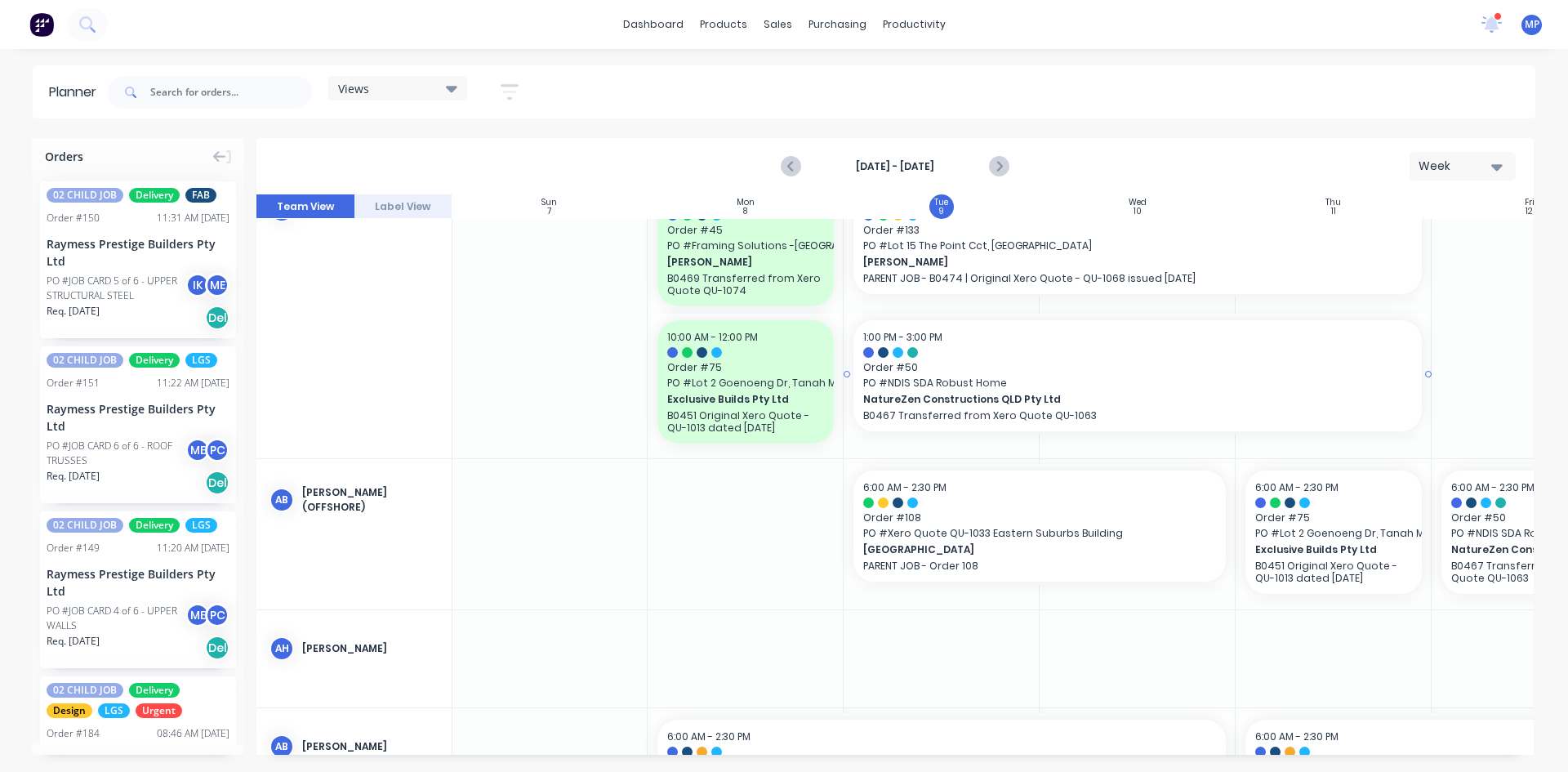
scroll to position [0, 1]
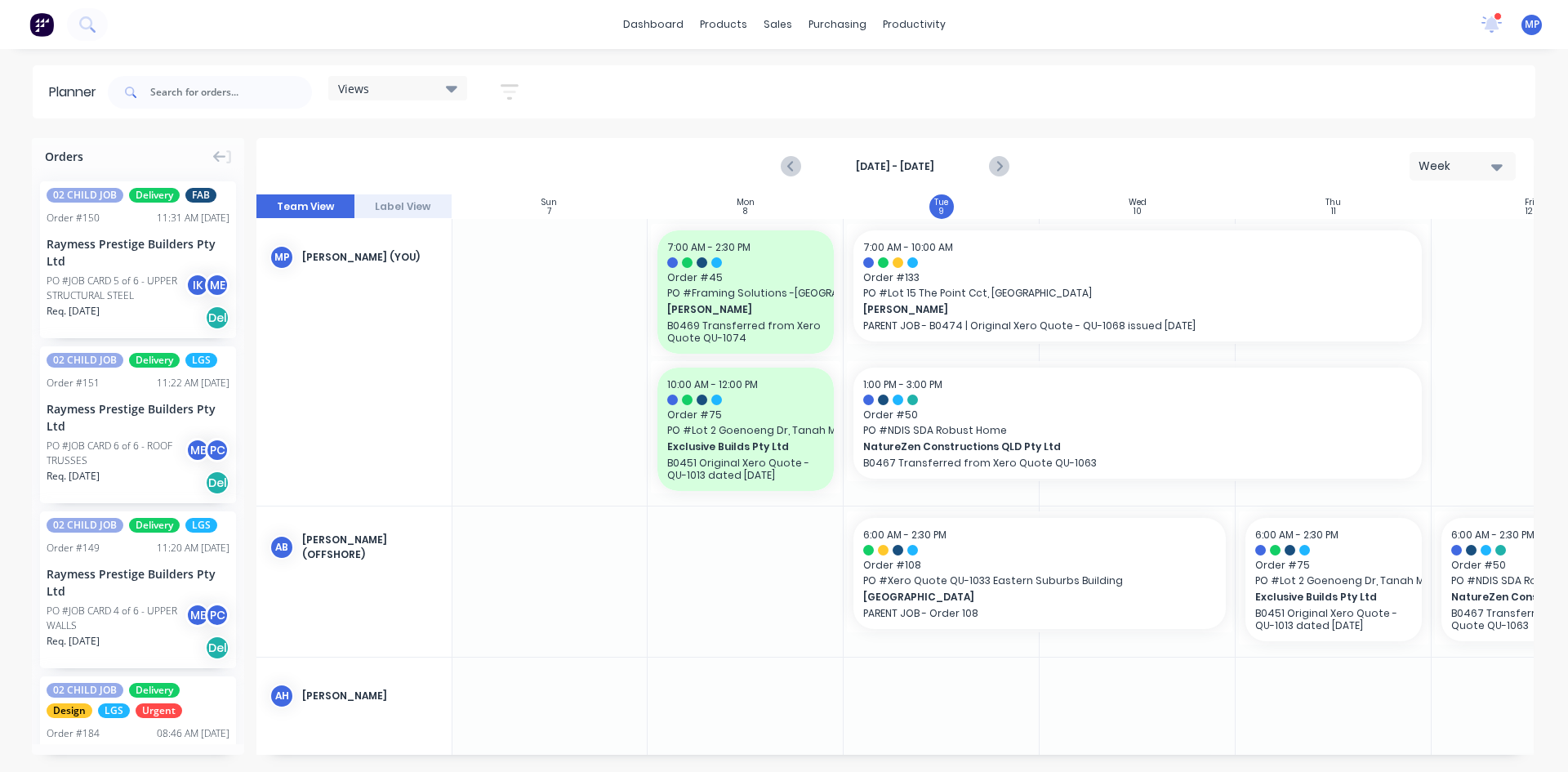
click at [451, 87] on icon at bounding box center [451, 88] width 11 height 6
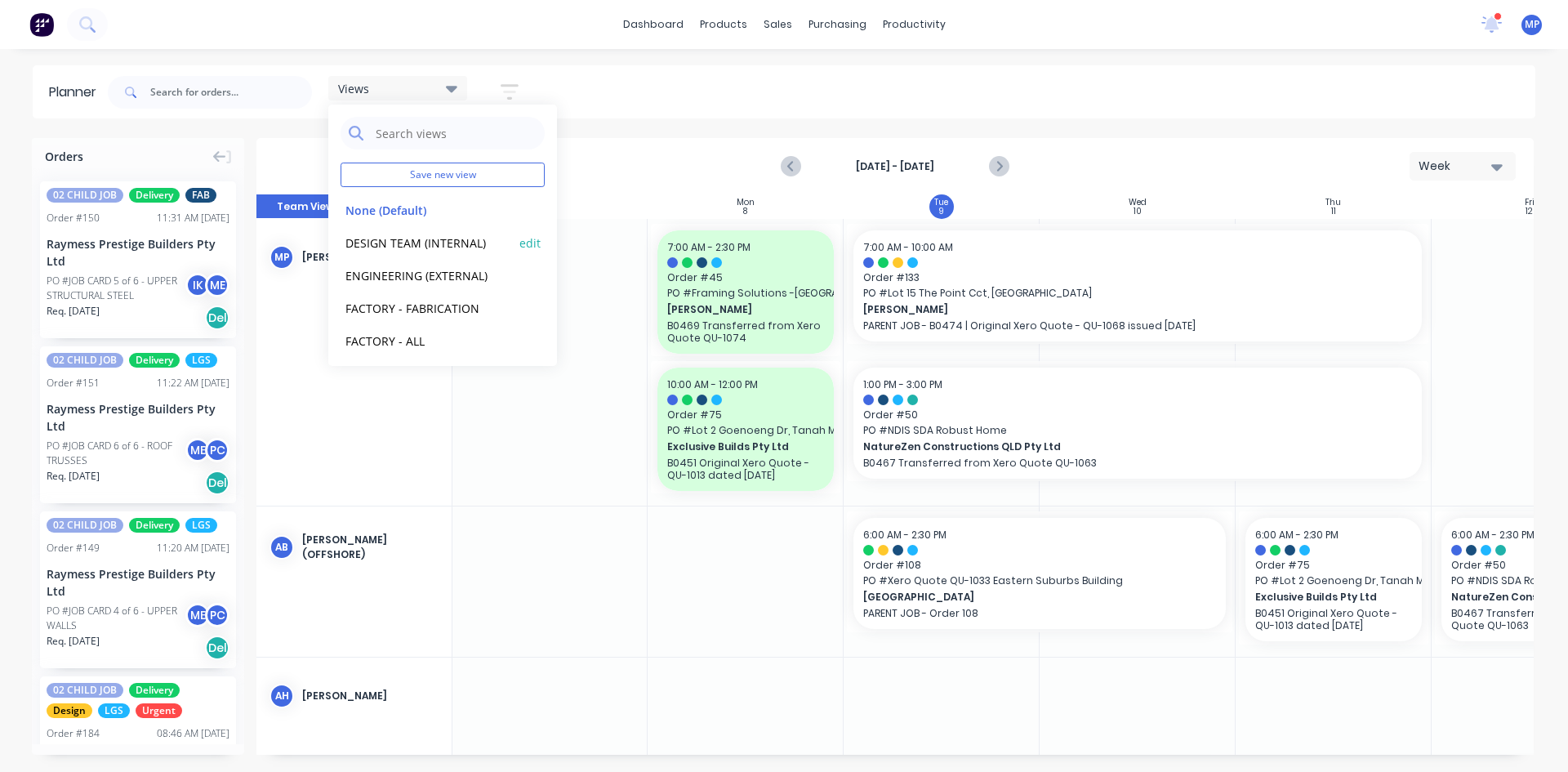
click at [427, 243] on button "DESIGN TEAM (INTERNAL)" at bounding box center [427, 242] width 174 height 18
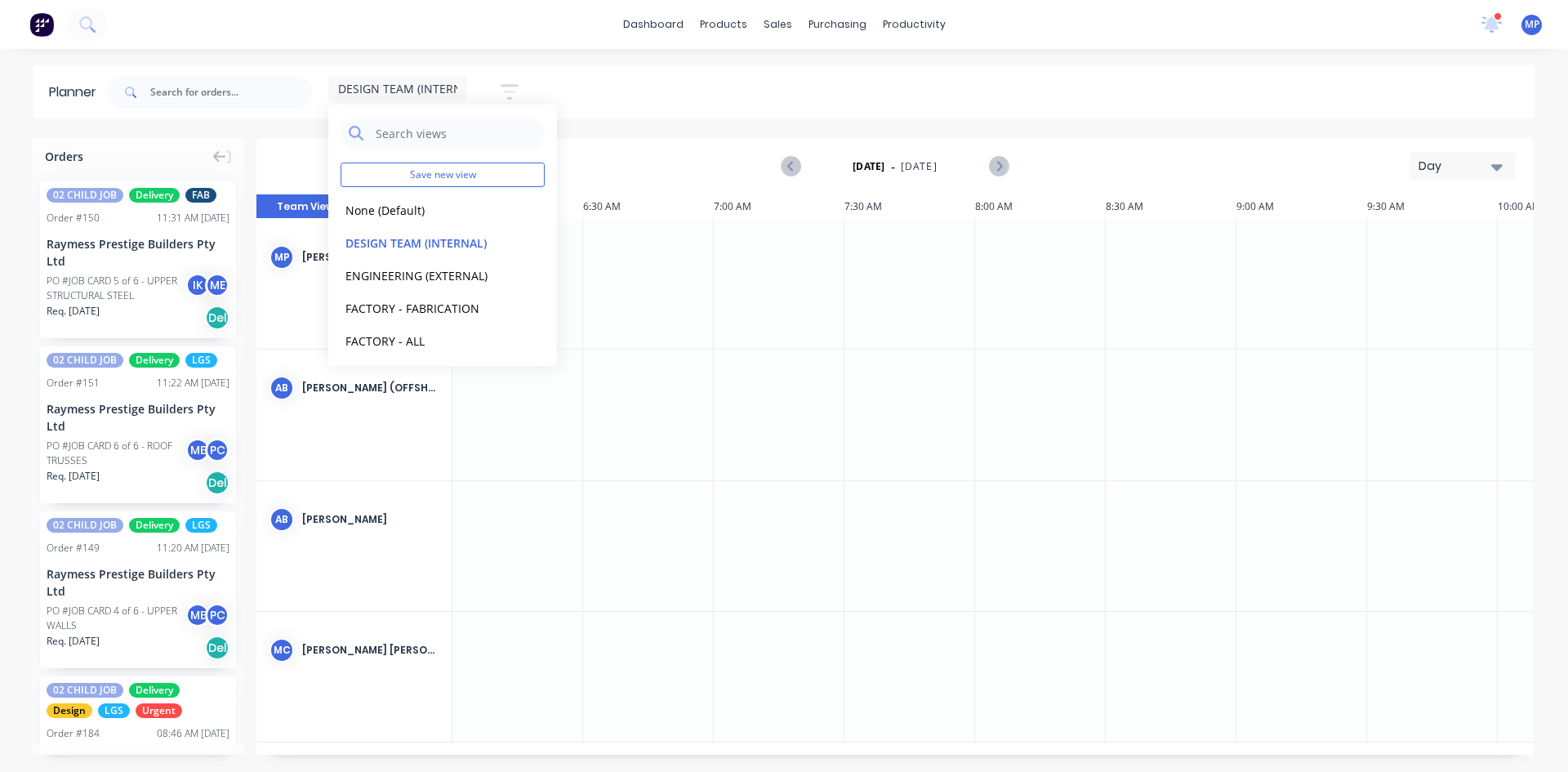
scroll to position [0, 1140]
click at [1494, 169] on icon "button" at bounding box center [1496, 167] width 11 height 6
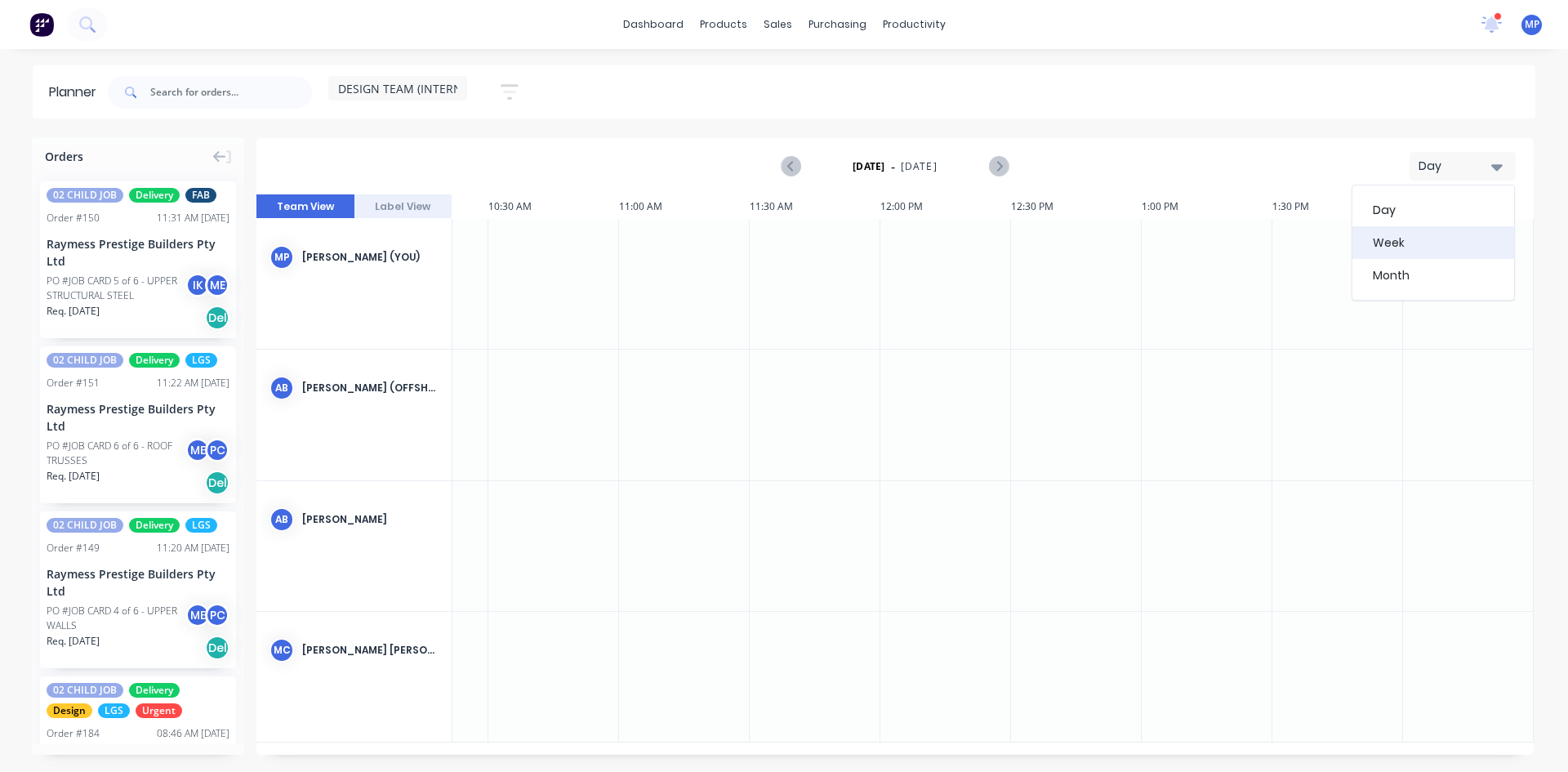
click at [1403, 251] on div "Week" at bounding box center [1434, 242] width 162 height 32
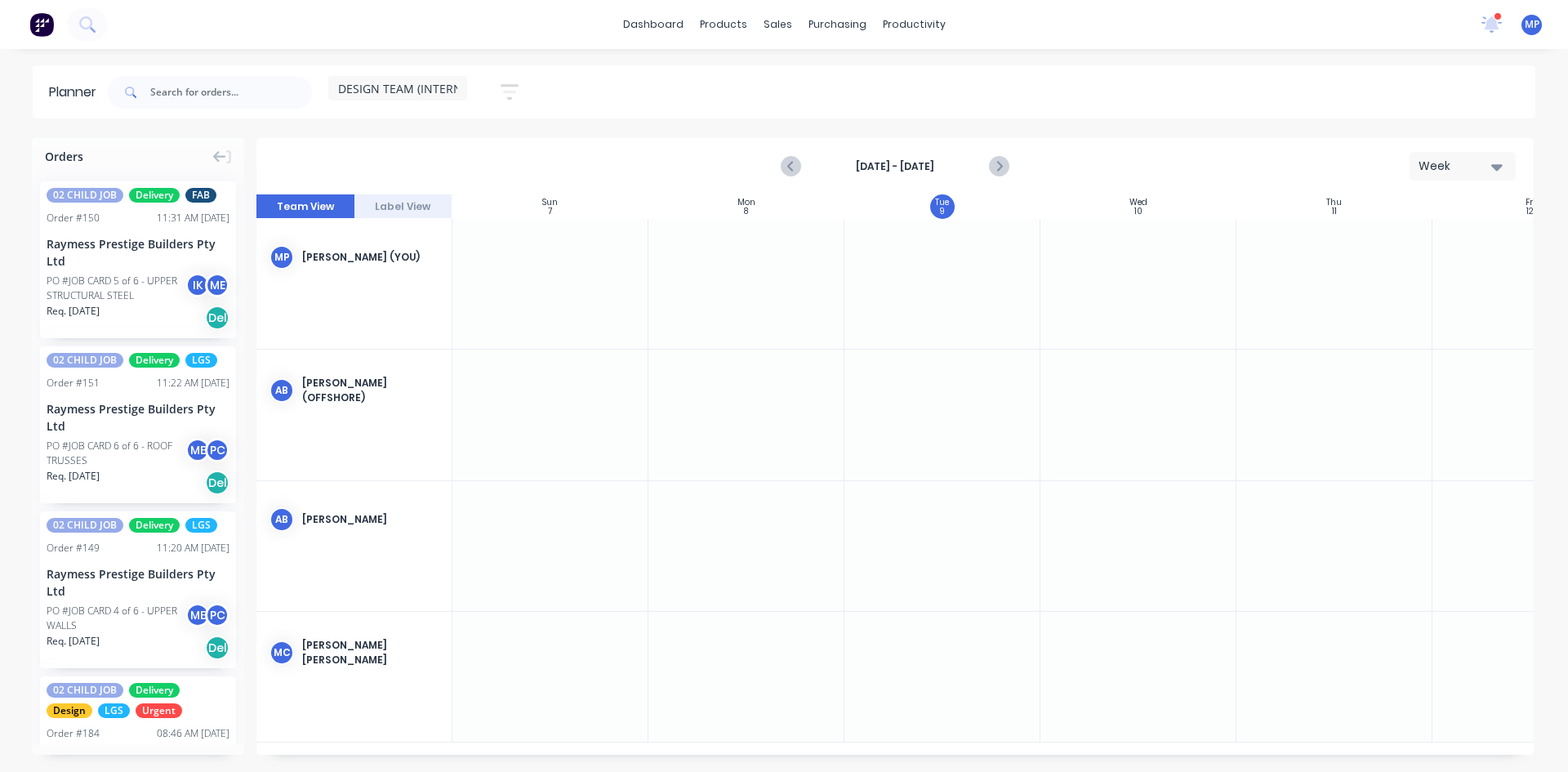
scroll to position [0, 1]
click at [997, 158] on icon "Next page" at bounding box center [997, 166] width 19 height 19
click at [997, 162] on icon "Next page" at bounding box center [998, 167] width 7 height 13
click at [470, 96] on div "DESIGN TEAM (INTERNAL) Save new view None (Default) edit DESIGN TEAM (INTERNAL)…" at bounding box center [431, 91] width 207 height 32
click at [510, 97] on icon "button" at bounding box center [510, 92] width 18 height 20
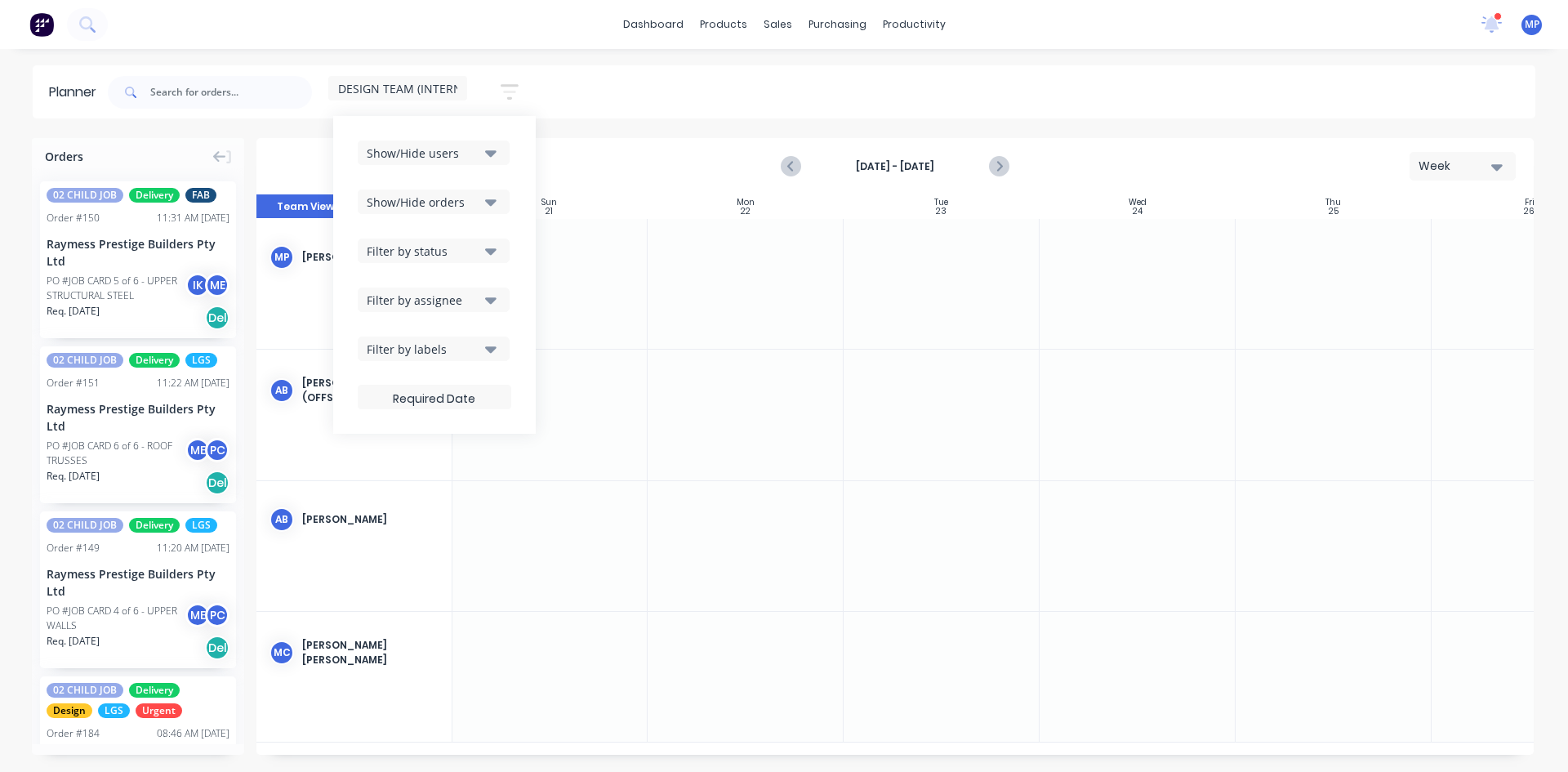
click at [610, 97] on div "DESIGN TEAM (INTERNAL) Save new view None (Default) edit DESIGN TEAM (INTERNAL)…" at bounding box center [820, 92] width 1431 height 49
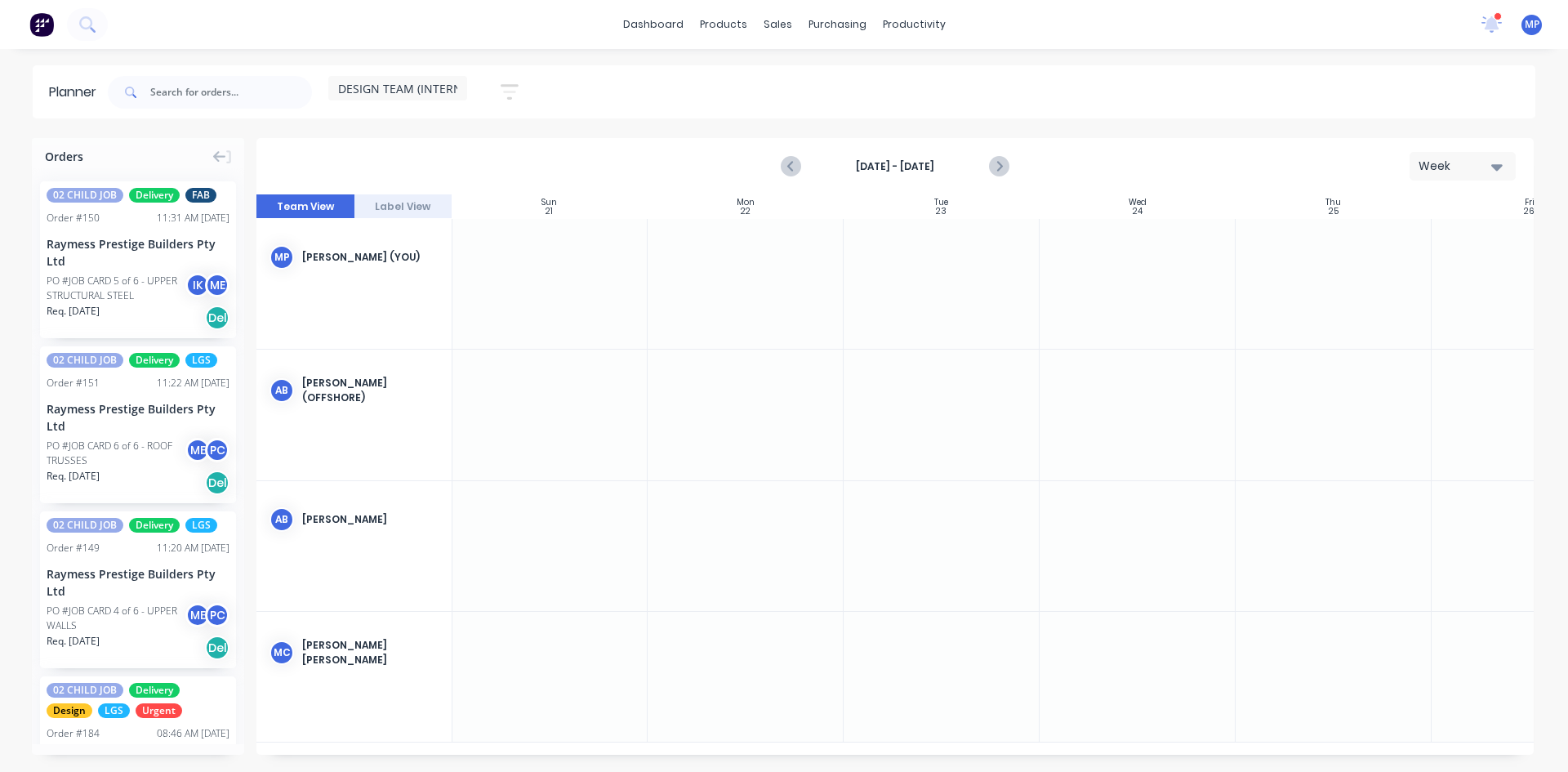
click at [389, 90] on span "DESIGN TEAM (INTERNAL)" at bounding box center [408, 88] width 141 height 18
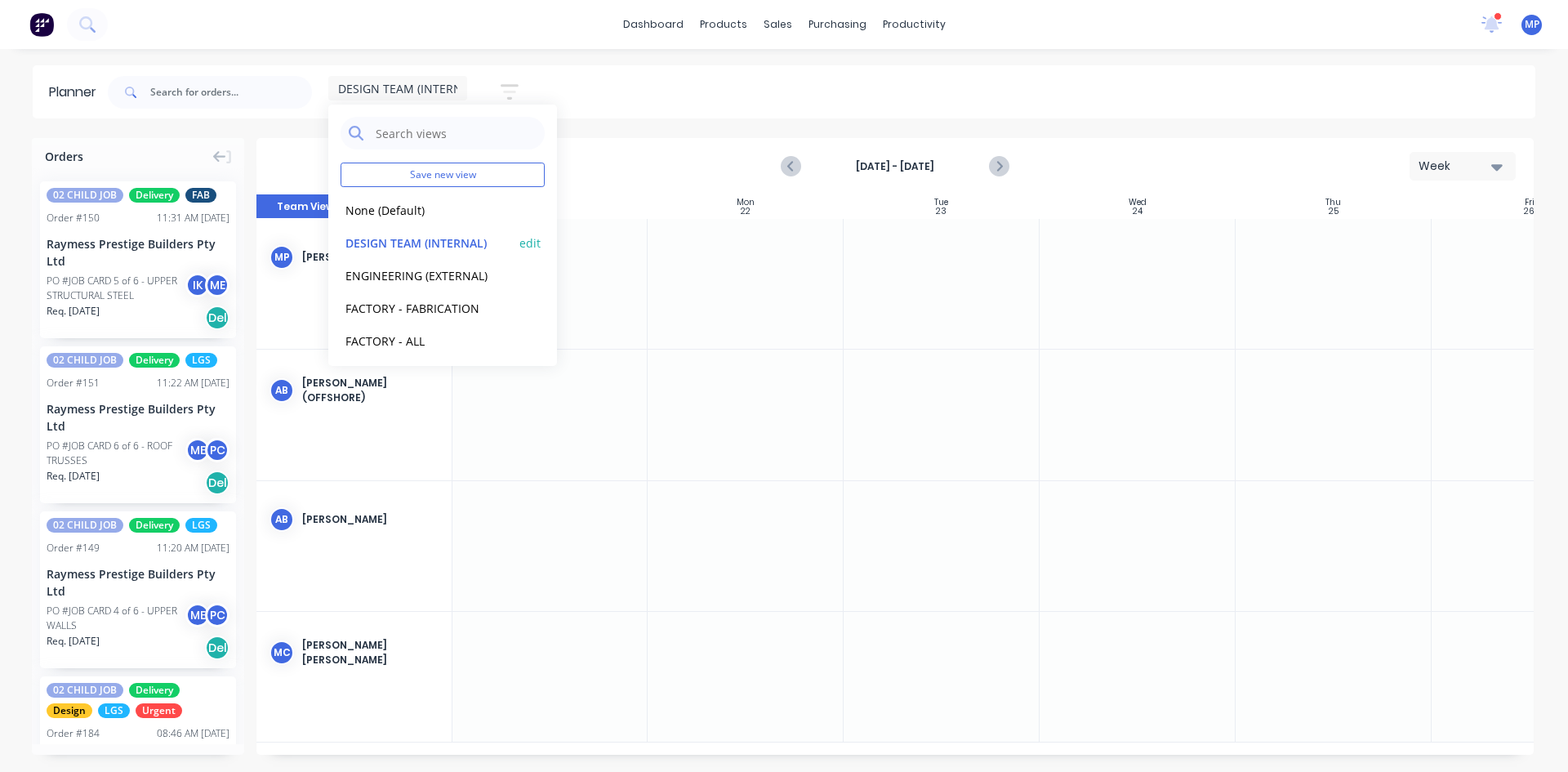
click at [407, 238] on button "DESIGN TEAM (INTERNAL)" at bounding box center [427, 242] width 174 height 18
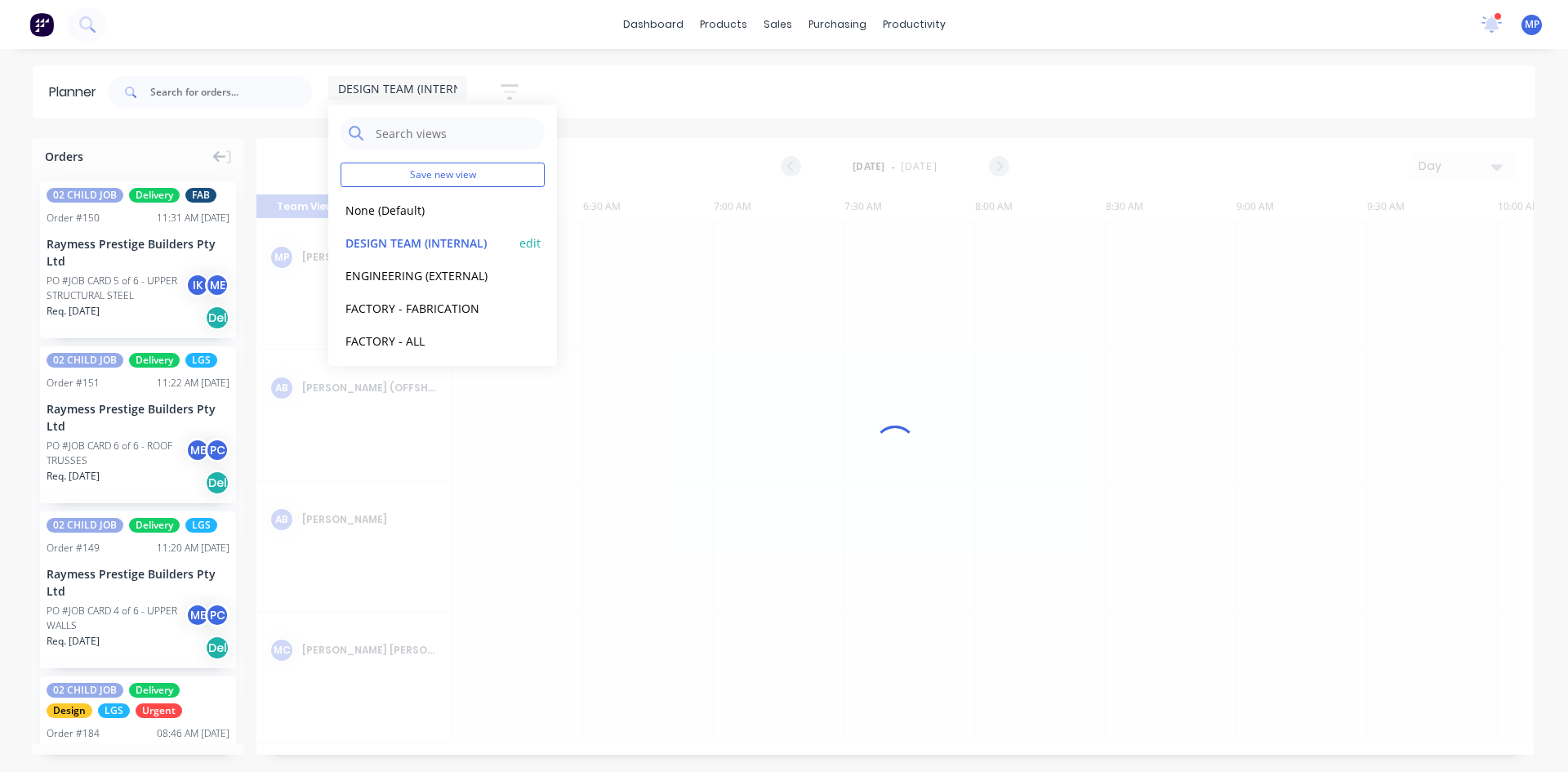
scroll to position [0, 1140]
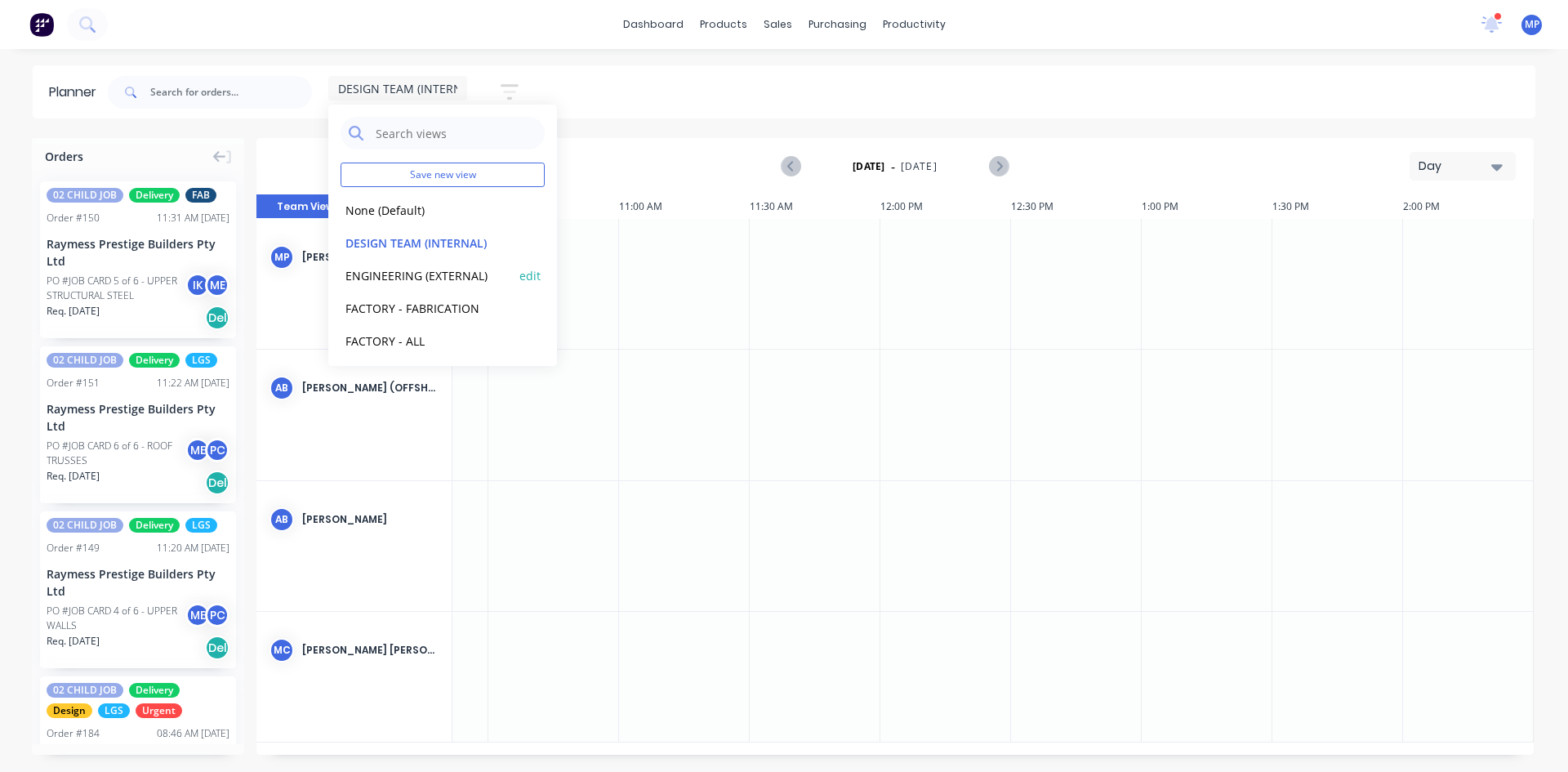
click at [462, 277] on button "ENGINEERING (EXTERNAL)" at bounding box center [427, 275] width 174 height 18
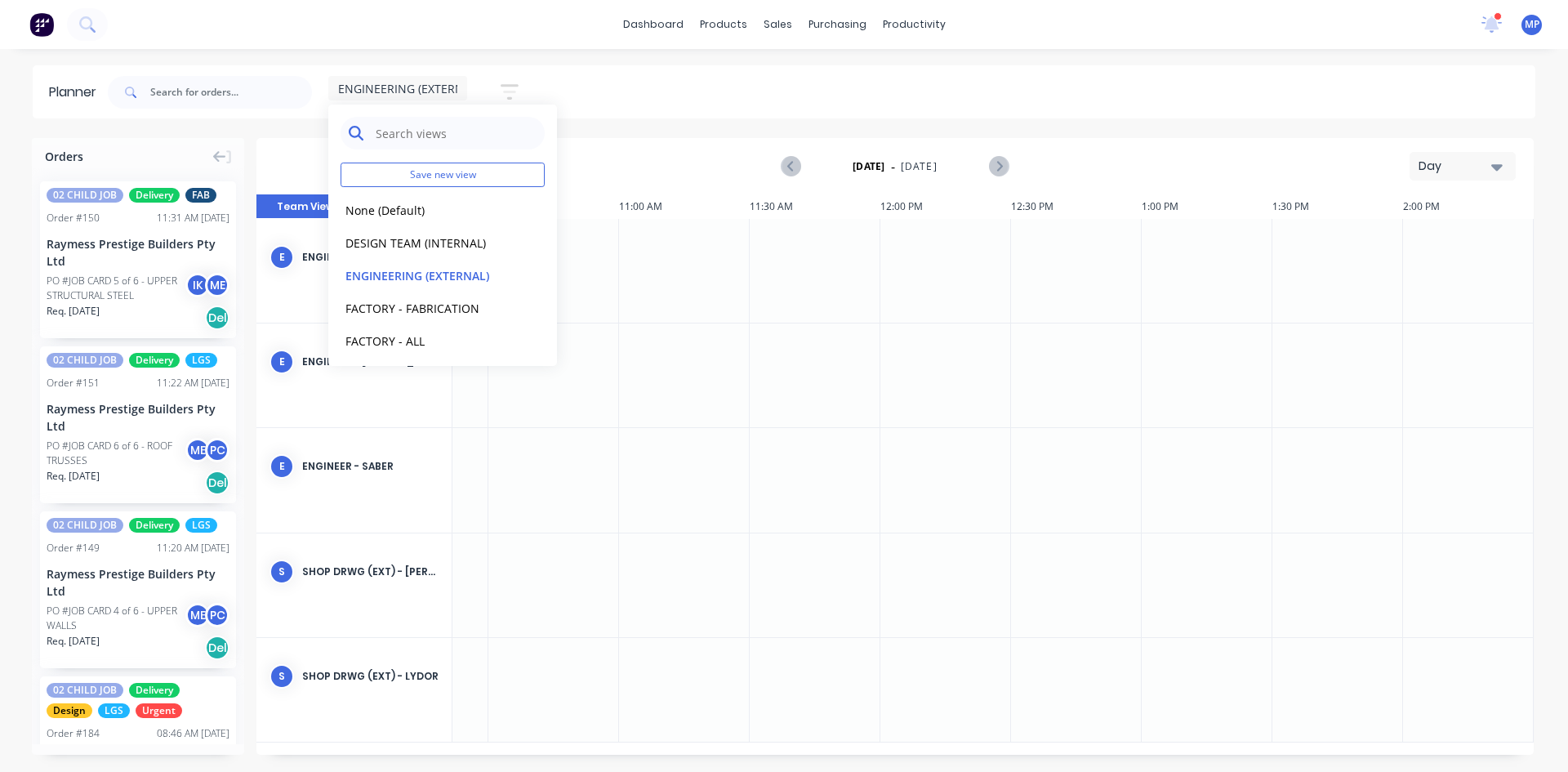
click at [434, 143] on input "text" at bounding box center [455, 133] width 162 height 32
click at [435, 134] on input "text" at bounding box center [455, 133] width 162 height 32
click at [424, 241] on button "DESIGN TEAM (INTERNAL)" at bounding box center [427, 242] width 174 height 18
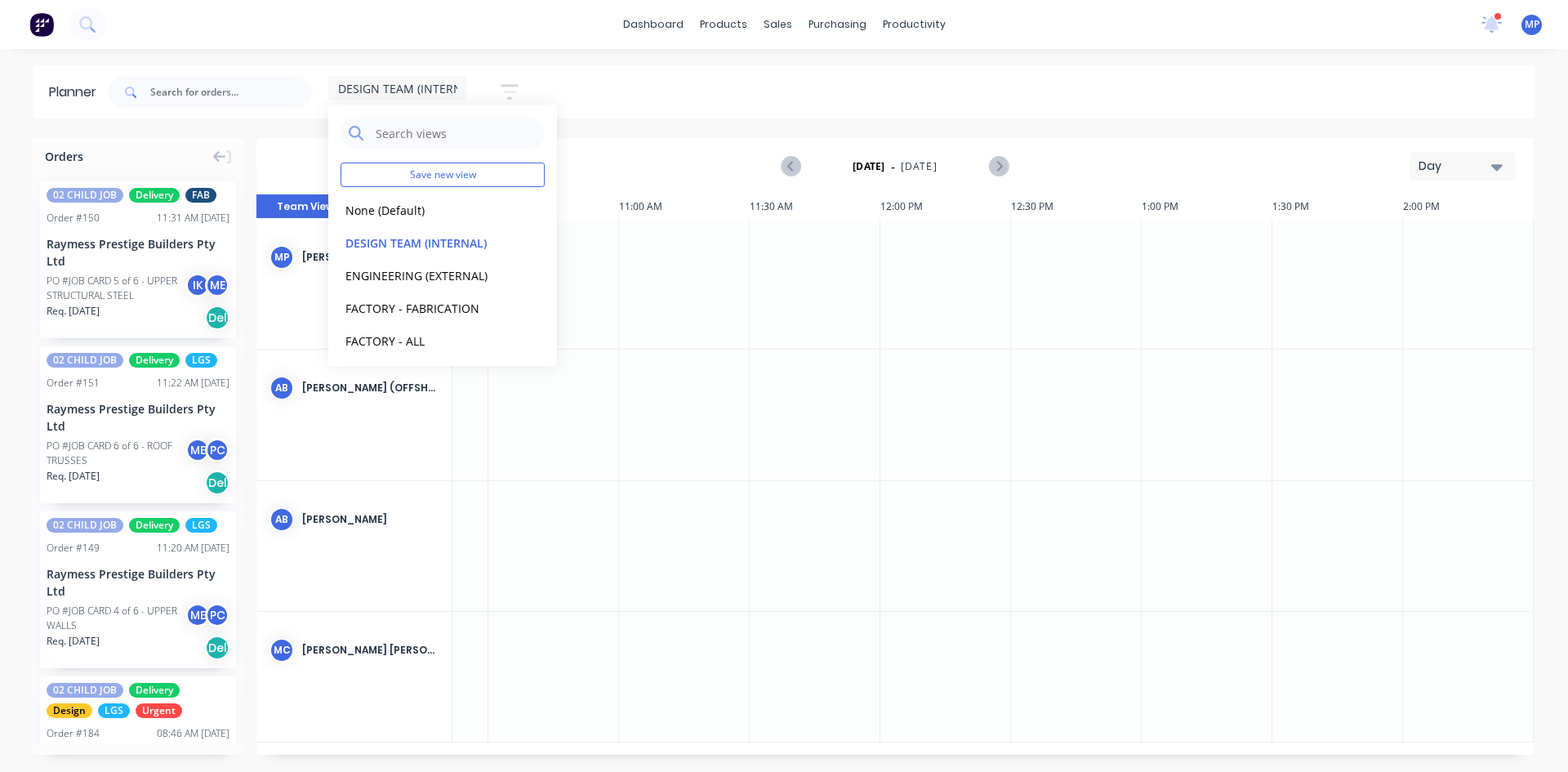
click at [1492, 170] on icon "button" at bounding box center [1496, 167] width 11 height 18
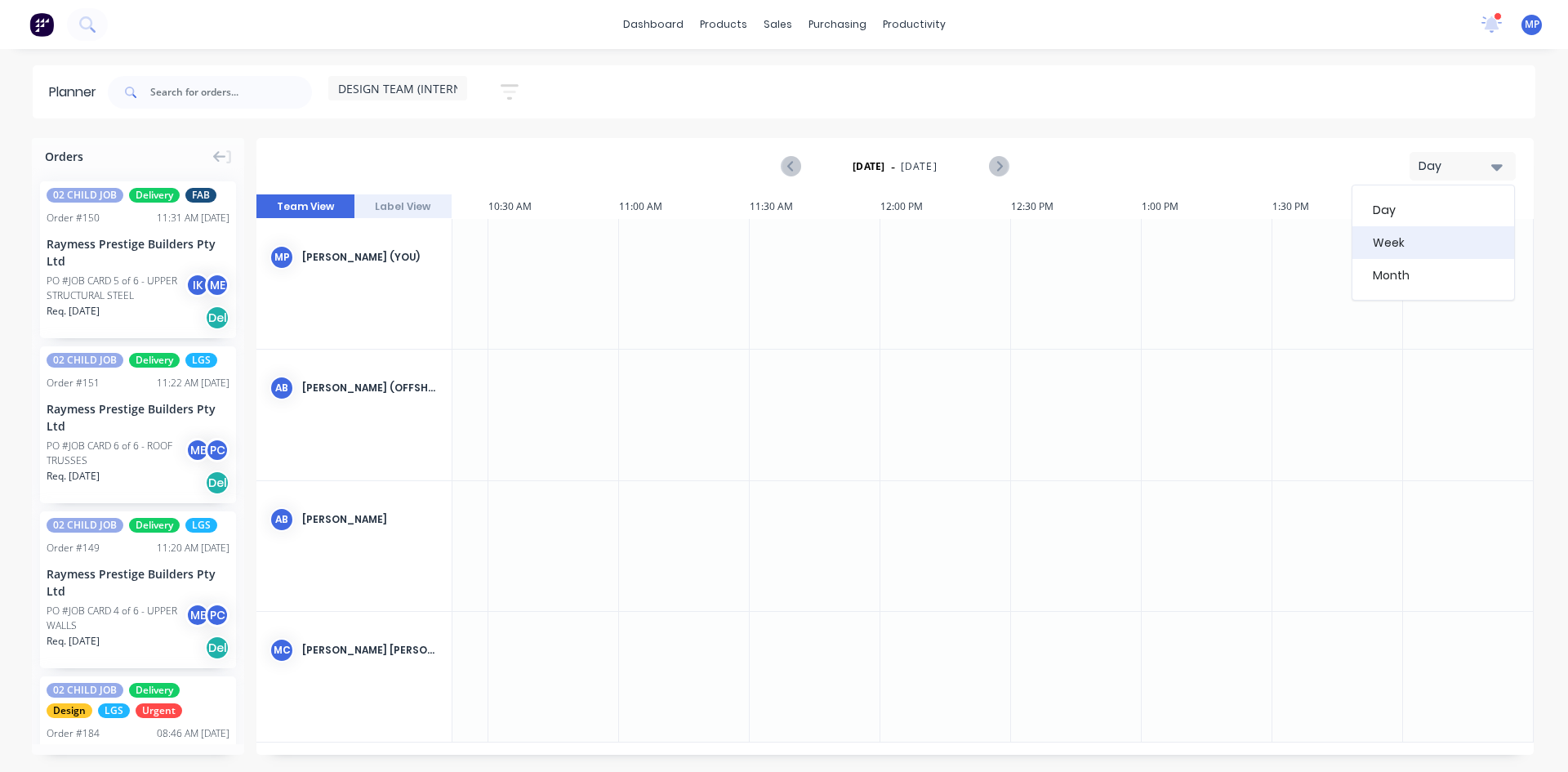
click at [1403, 247] on div "Week" at bounding box center [1434, 242] width 162 height 32
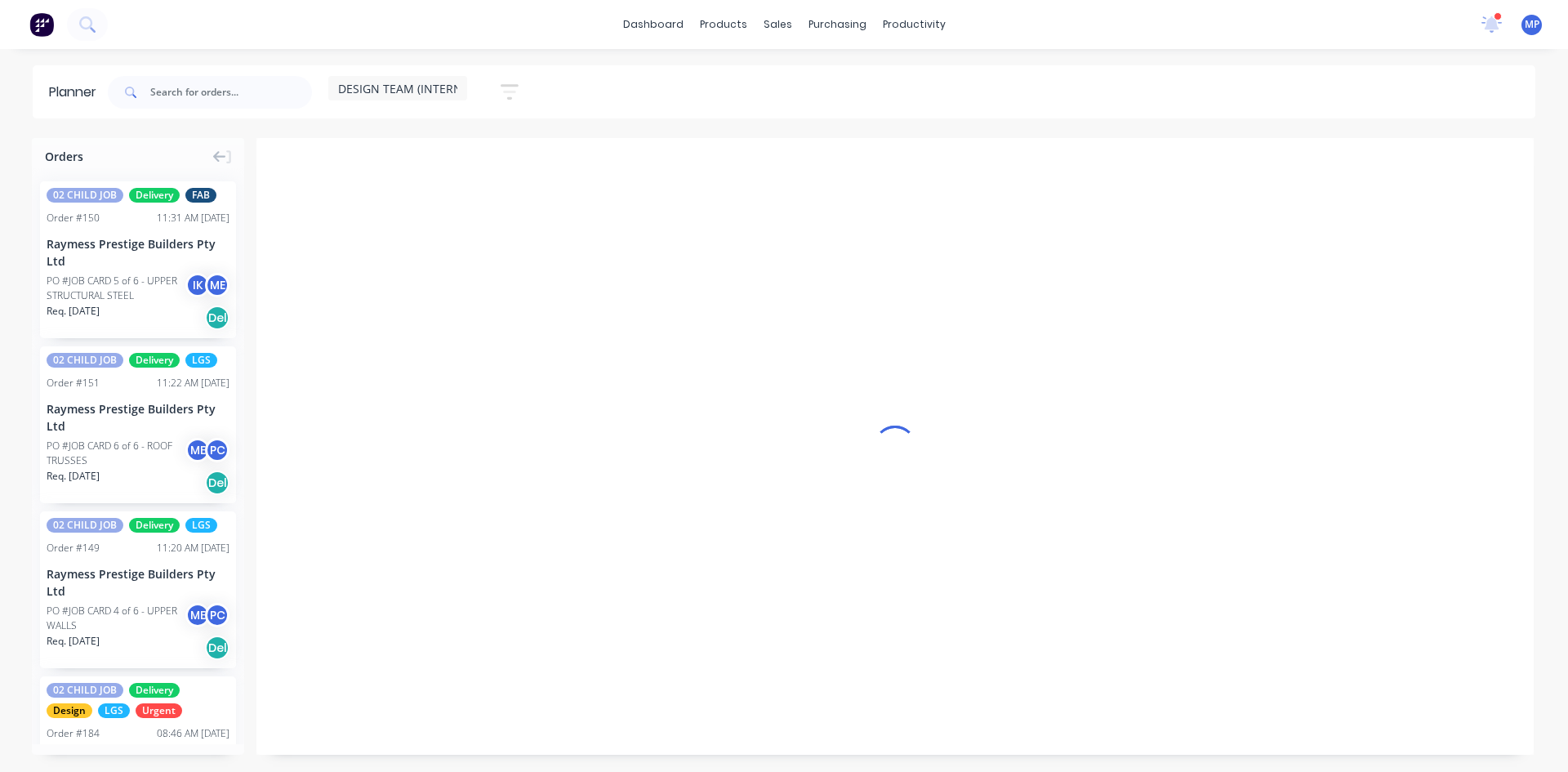
scroll to position [0, 1]
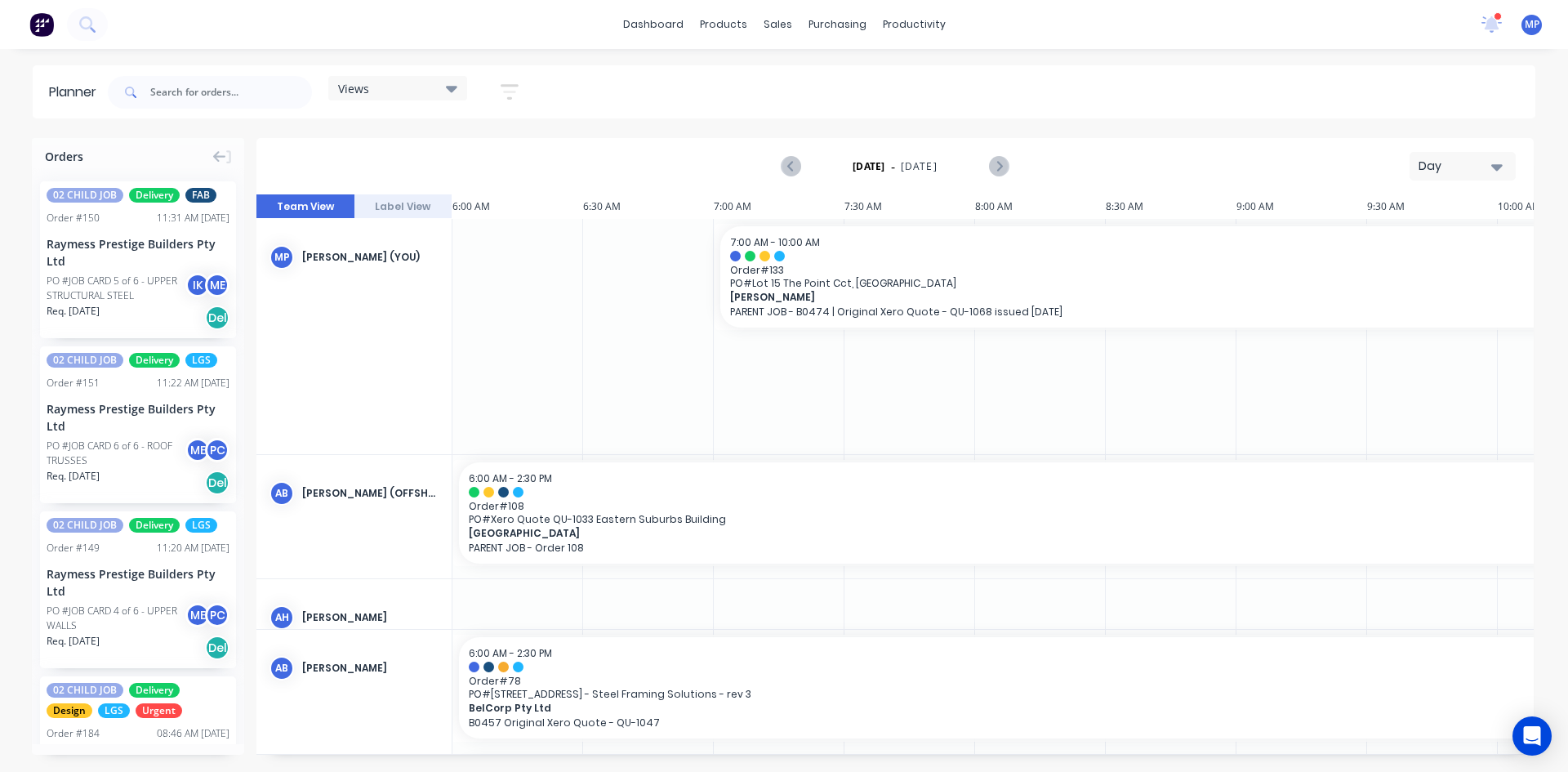
scroll to position [0, 1146]
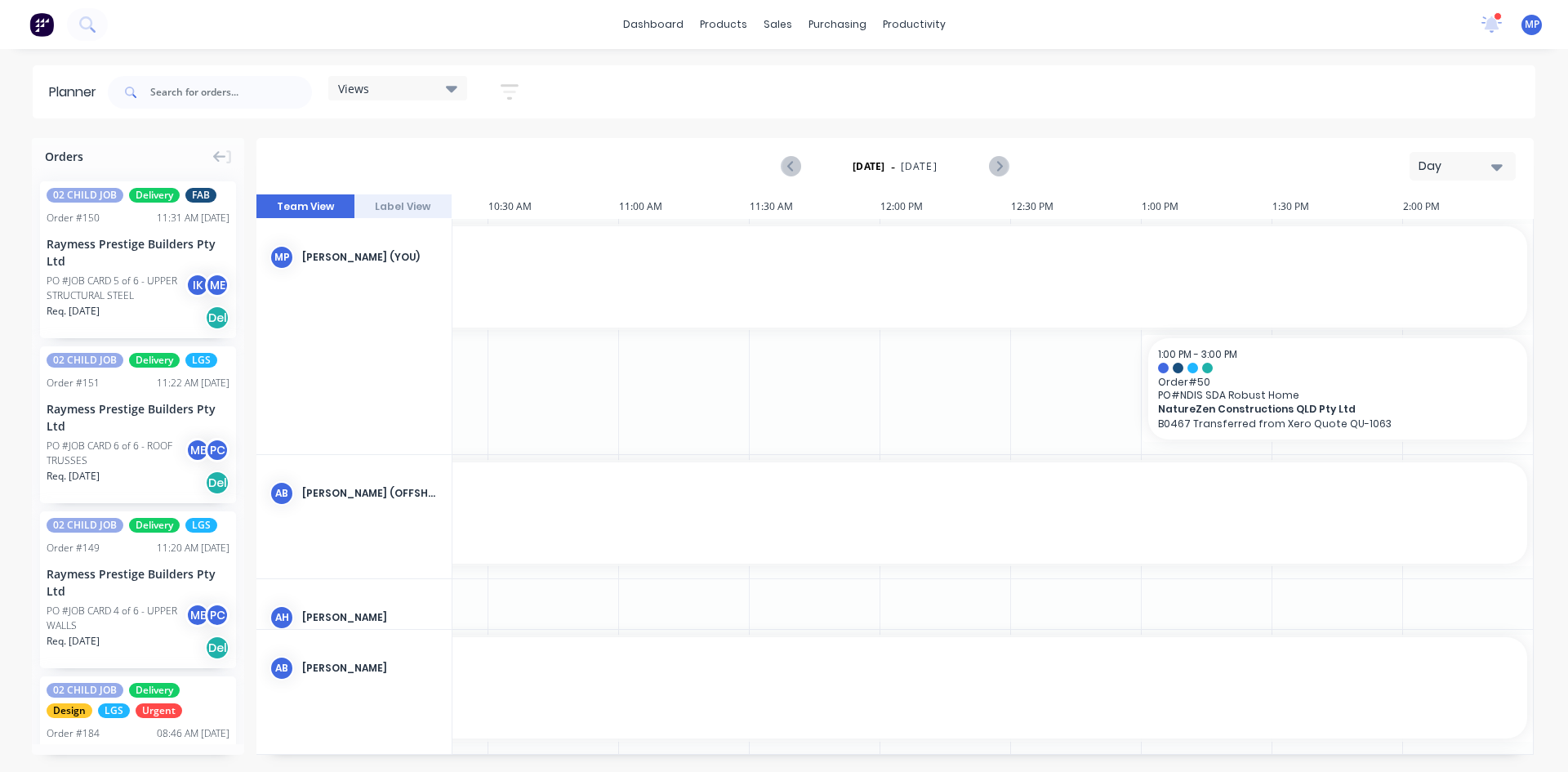
click at [1497, 169] on icon "button" at bounding box center [1496, 167] width 11 height 6
click at [1406, 241] on div "Week" at bounding box center [1434, 242] width 162 height 32
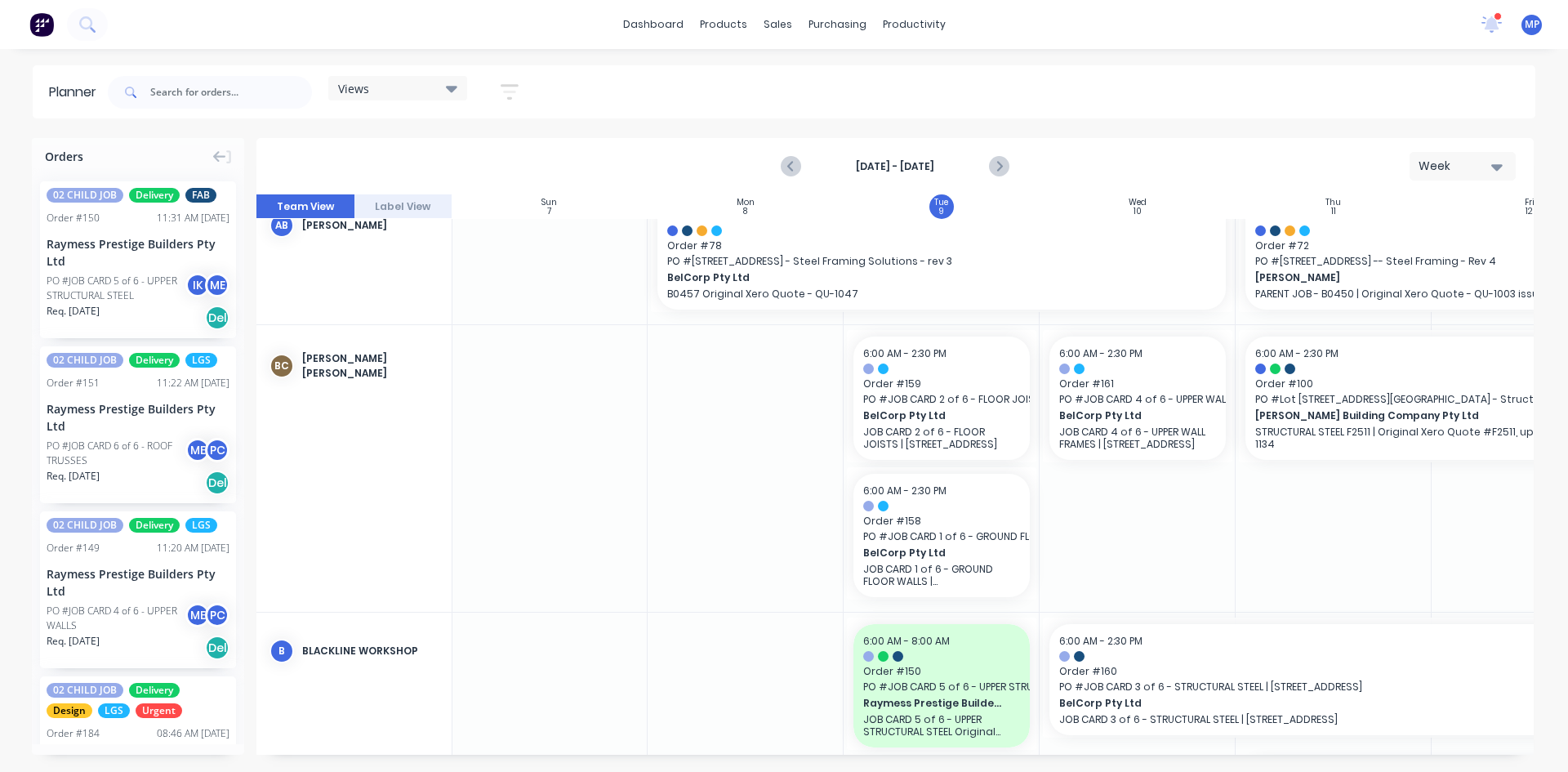
scroll to position [572, 1]
click at [457, 92] on icon at bounding box center [451, 88] width 11 height 18
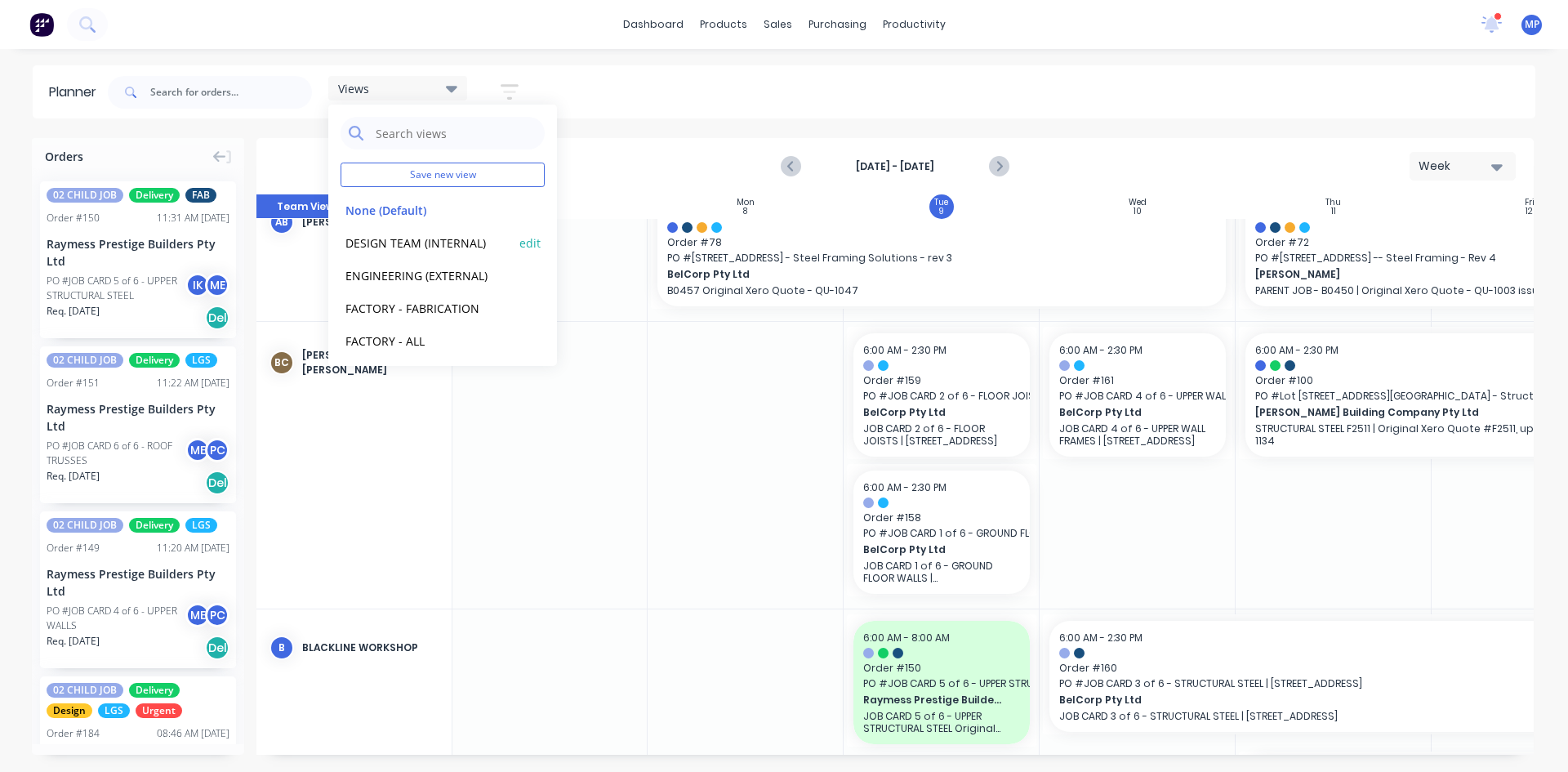
click at [399, 243] on button "DESIGN TEAM (INTERNAL)" at bounding box center [427, 242] width 174 height 18
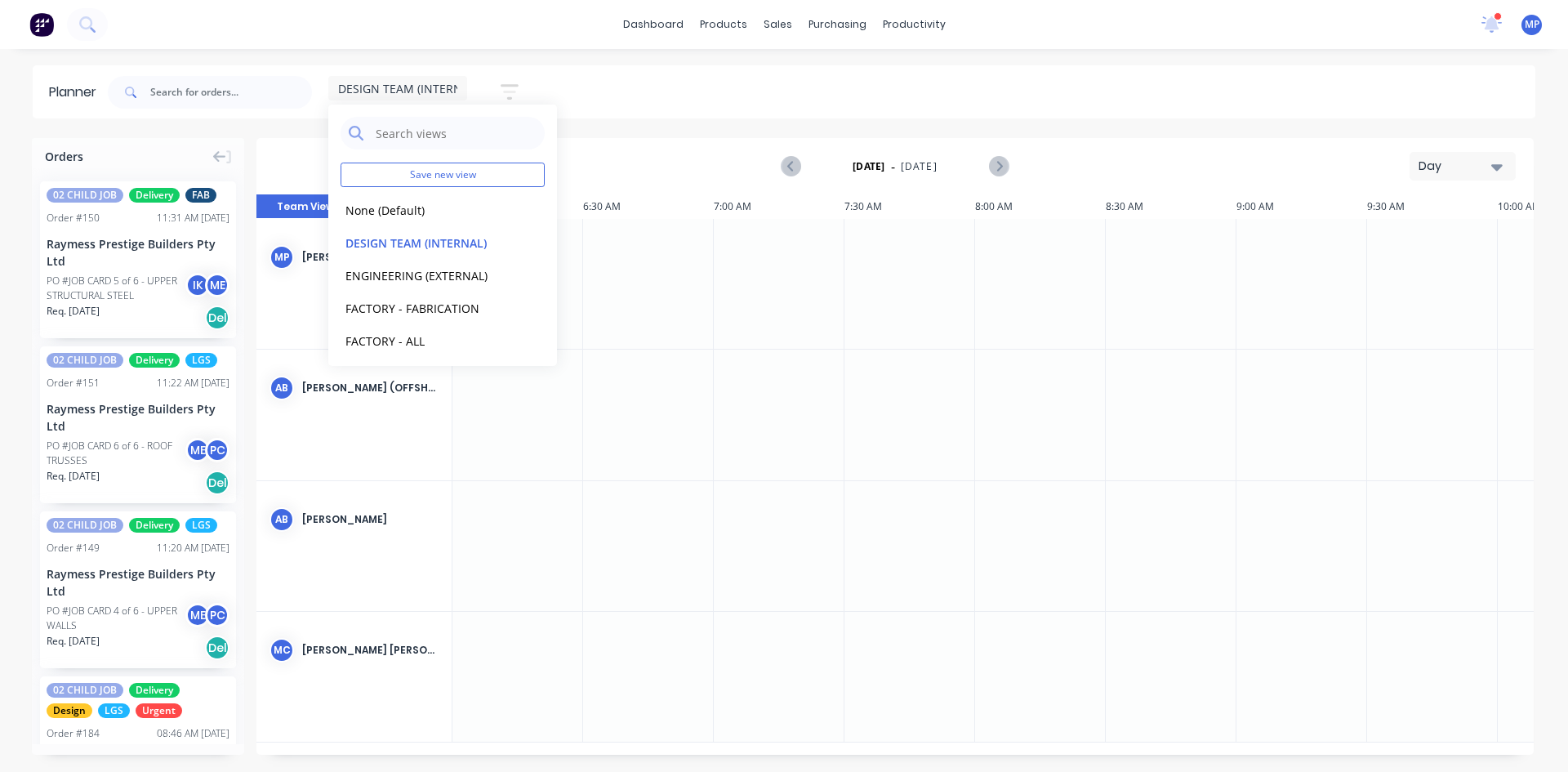
scroll to position [0, 1140]
click at [1180, 75] on div "DESIGN TEAM (INTERNAL) Save new view None (Default) edit DESIGN TEAM (INTERNAL)…" at bounding box center [820, 92] width 1431 height 49
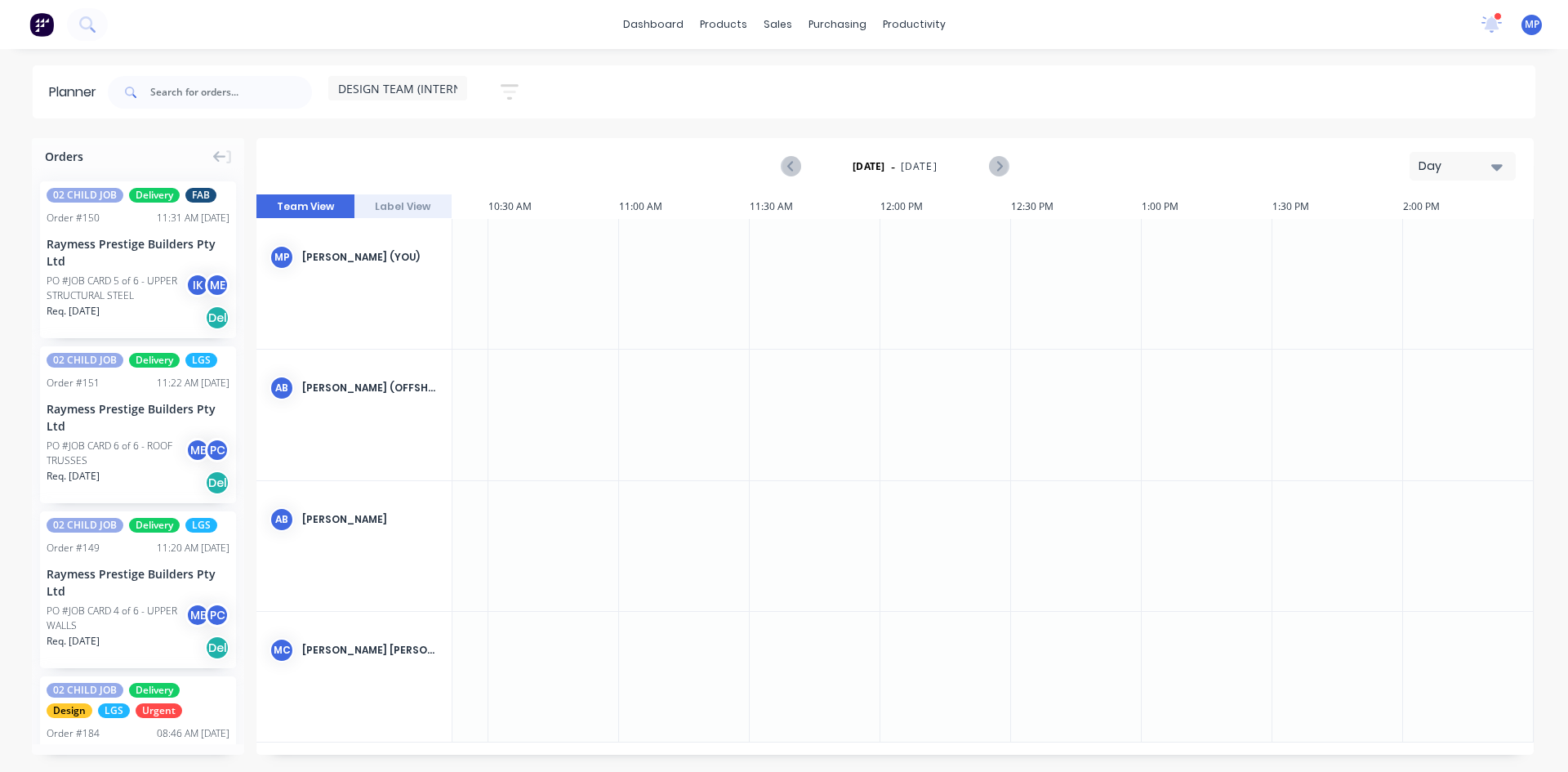
click at [1503, 167] on button "Day" at bounding box center [1462, 166] width 106 height 29
click at [1409, 249] on div "Week" at bounding box center [1434, 242] width 162 height 32
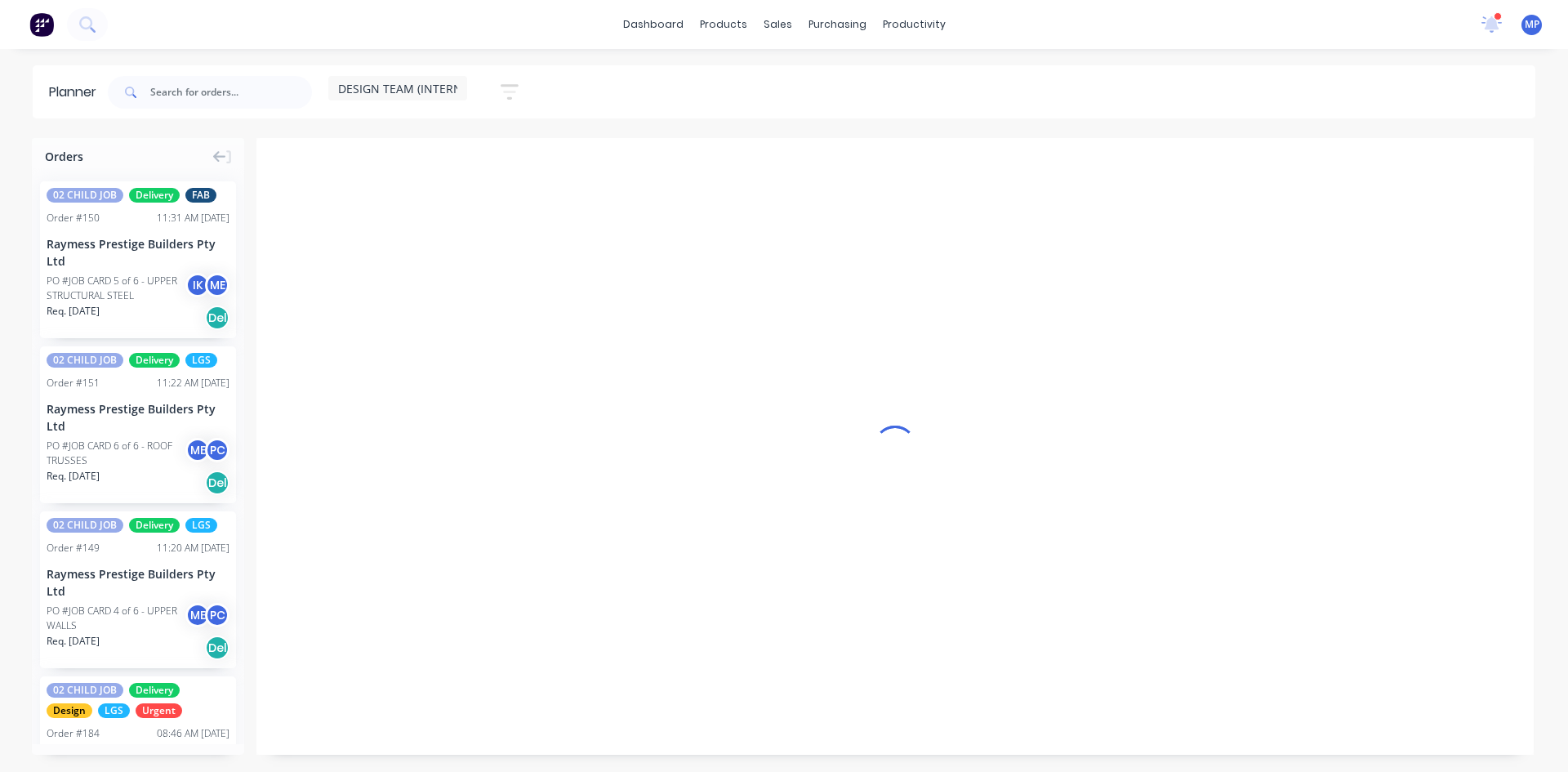
scroll to position [0, 1]
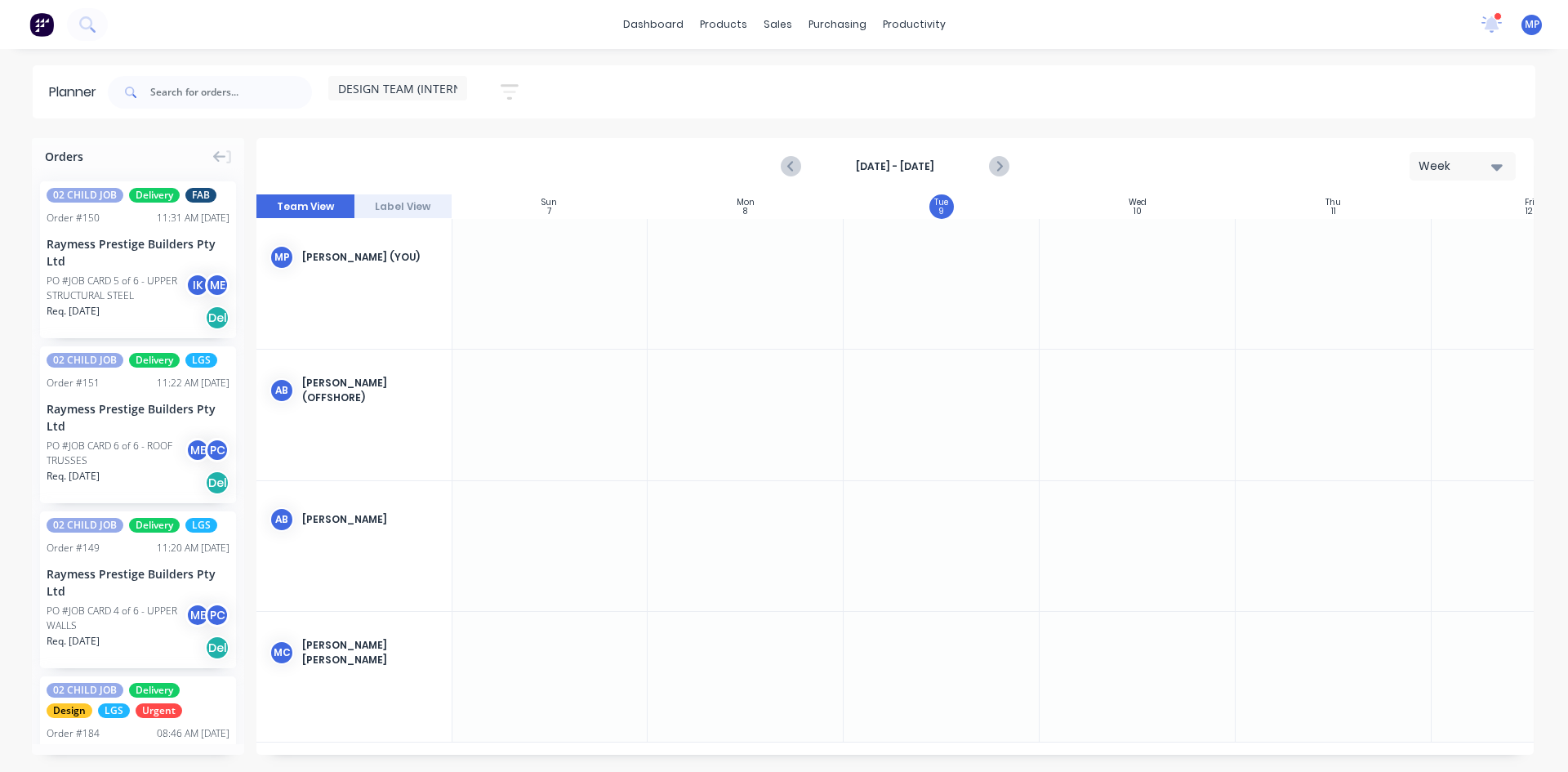
click at [1133, 207] on div "10" at bounding box center [1137, 211] width 8 height 8
click at [338, 249] on div "MP Marlon Pueblos (You)" at bounding box center [354, 257] width 195 height 76
click at [400, 205] on button "Label View" at bounding box center [403, 206] width 98 height 25
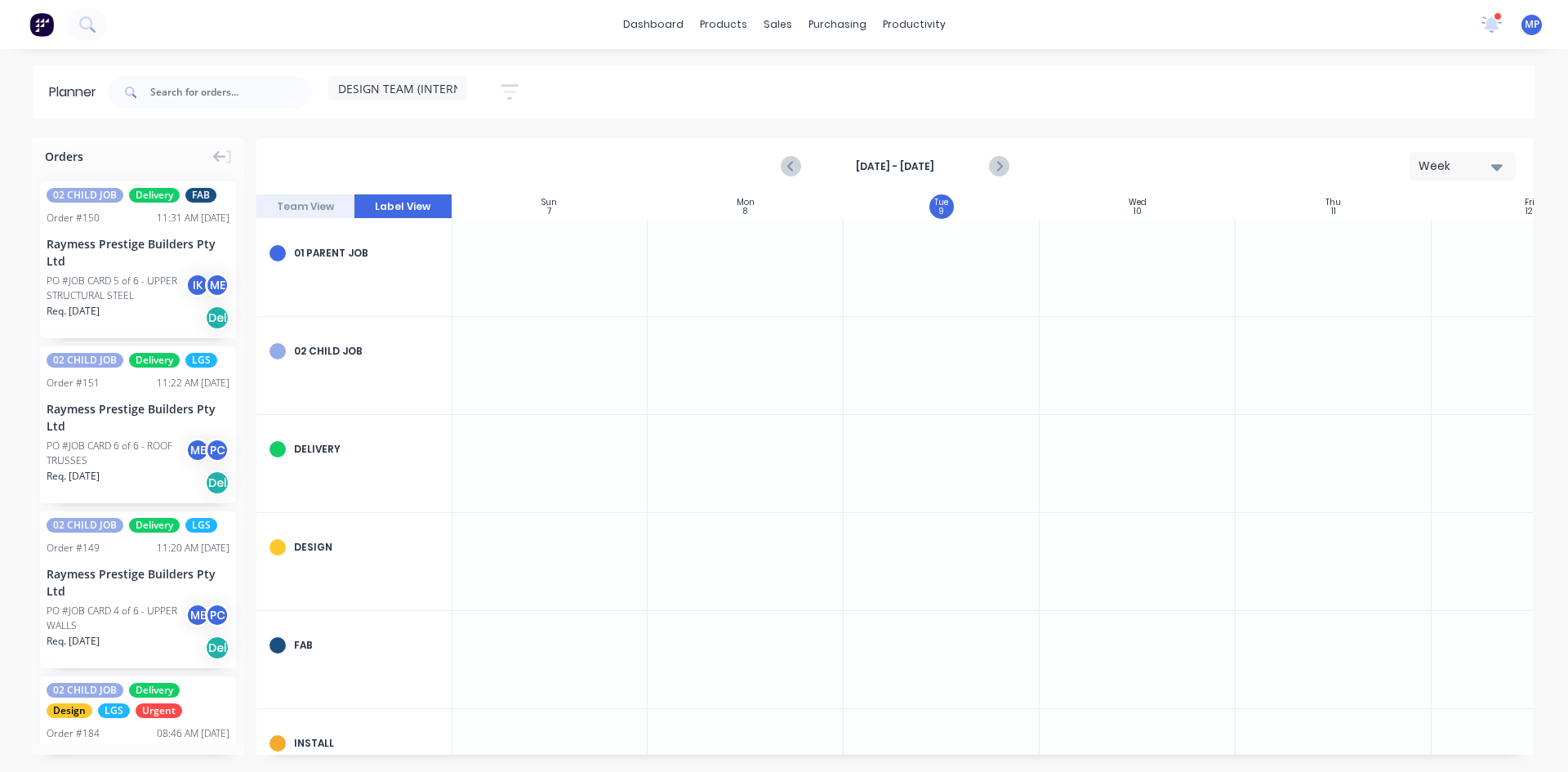
click at [319, 213] on button "Team View" at bounding box center [305, 206] width 98 height 25
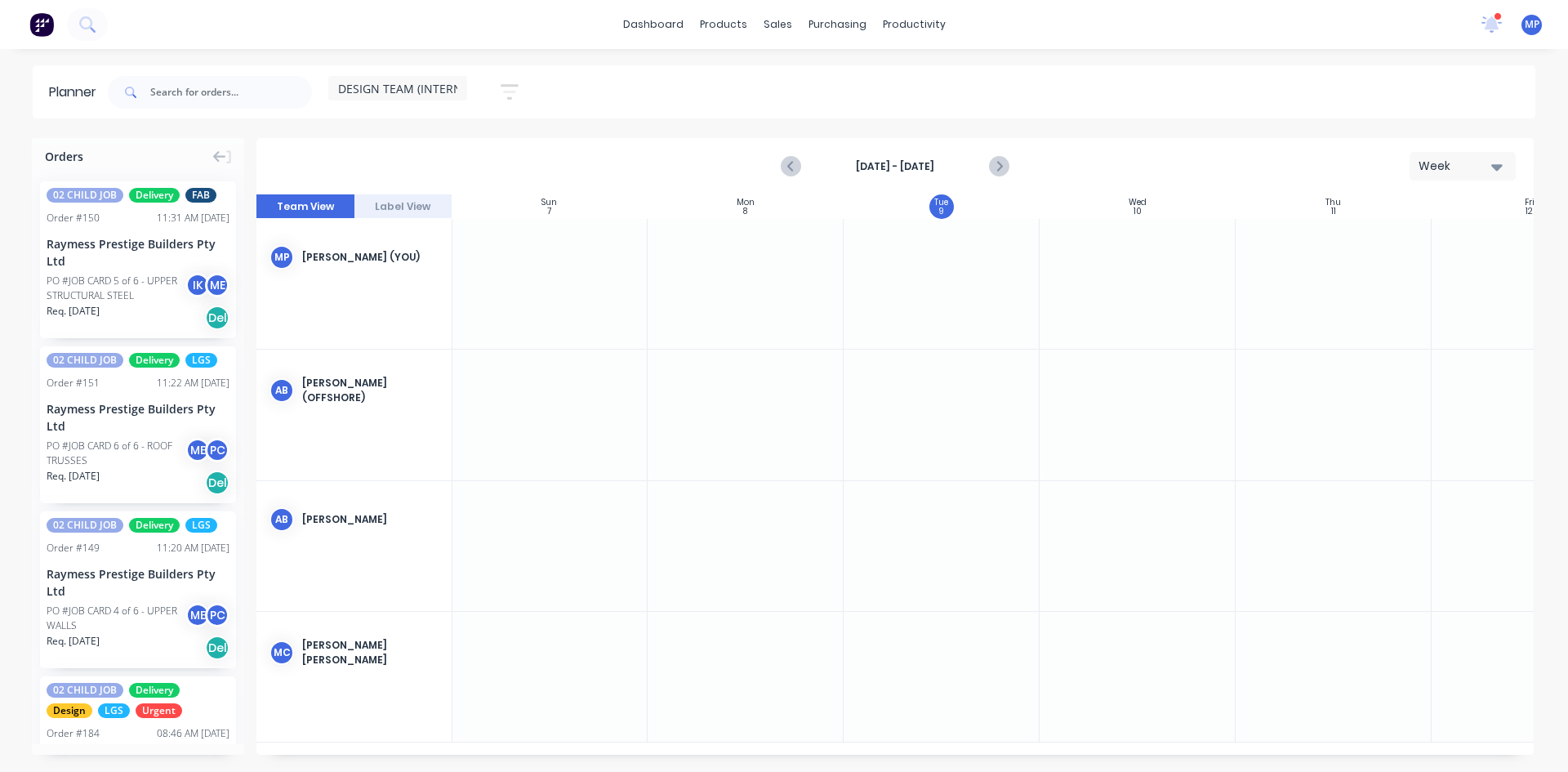
click at [415, 83] on span "DESIGN TEAM (INTERNAL)" at bounding box center [408, 88] width 141 height 18
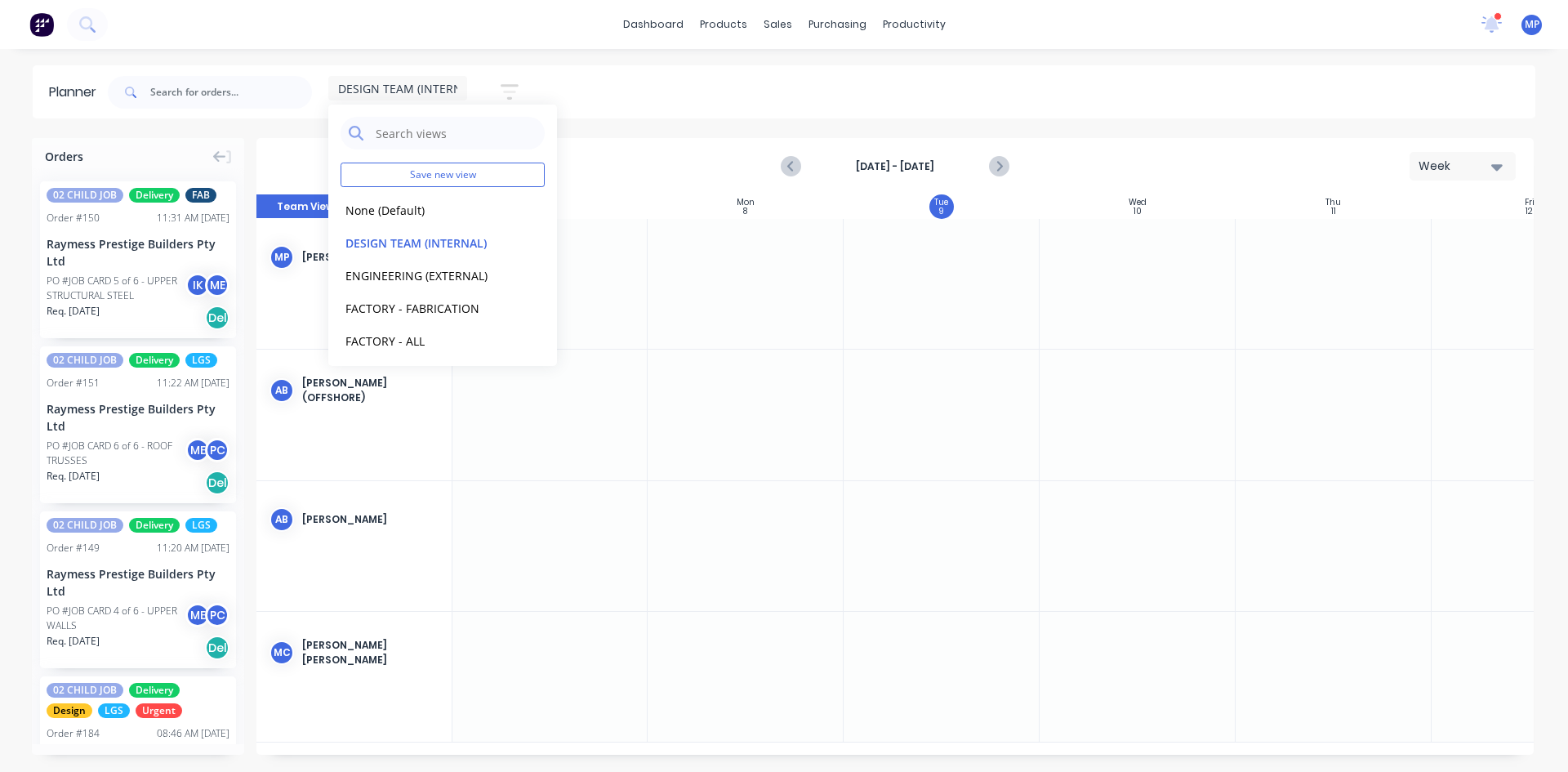
click at [447, 94] on span "DESIGN TEAM (INTERNAL)" at bounding box center [408, 88] width 141 height 18
